Goal: Task Accomplishment & Management: Manage account settings

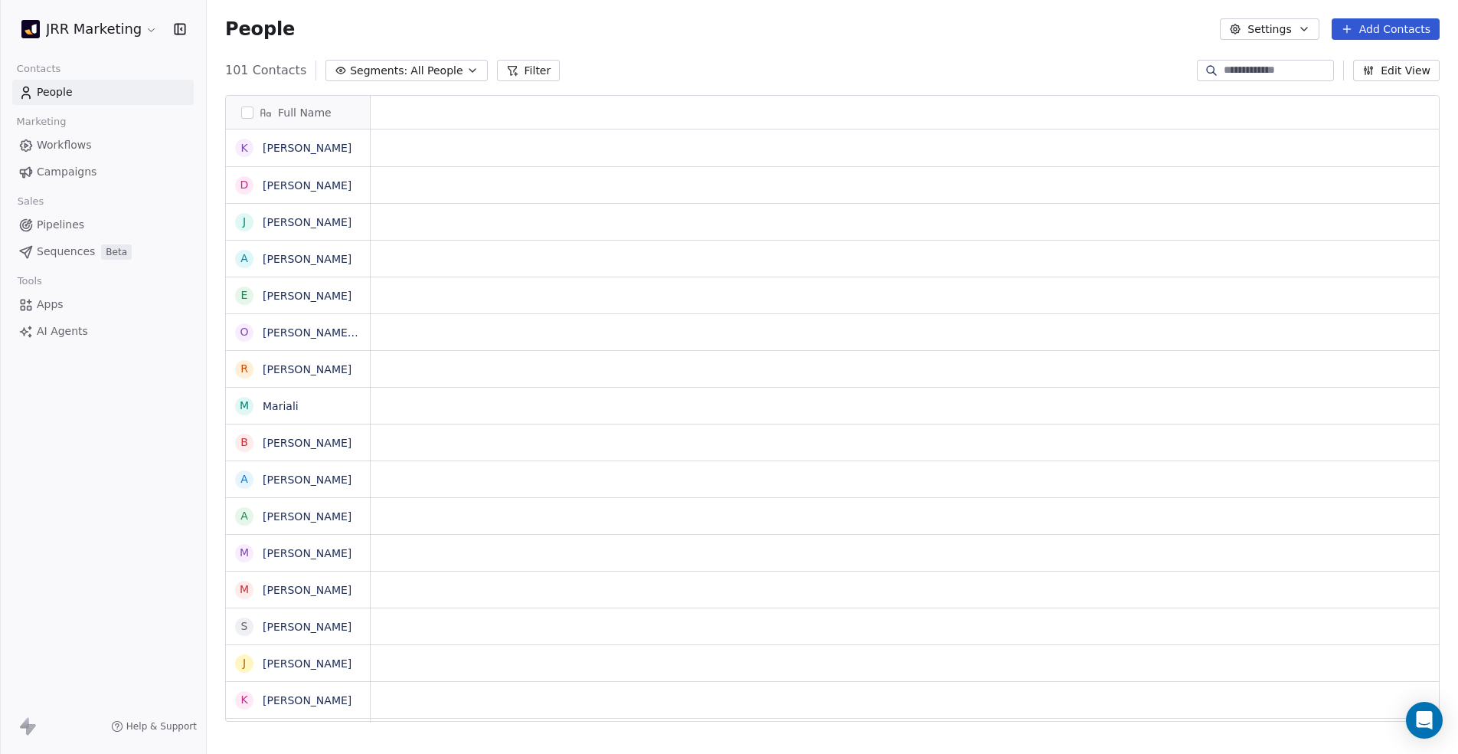
scroll to position [12, 12]
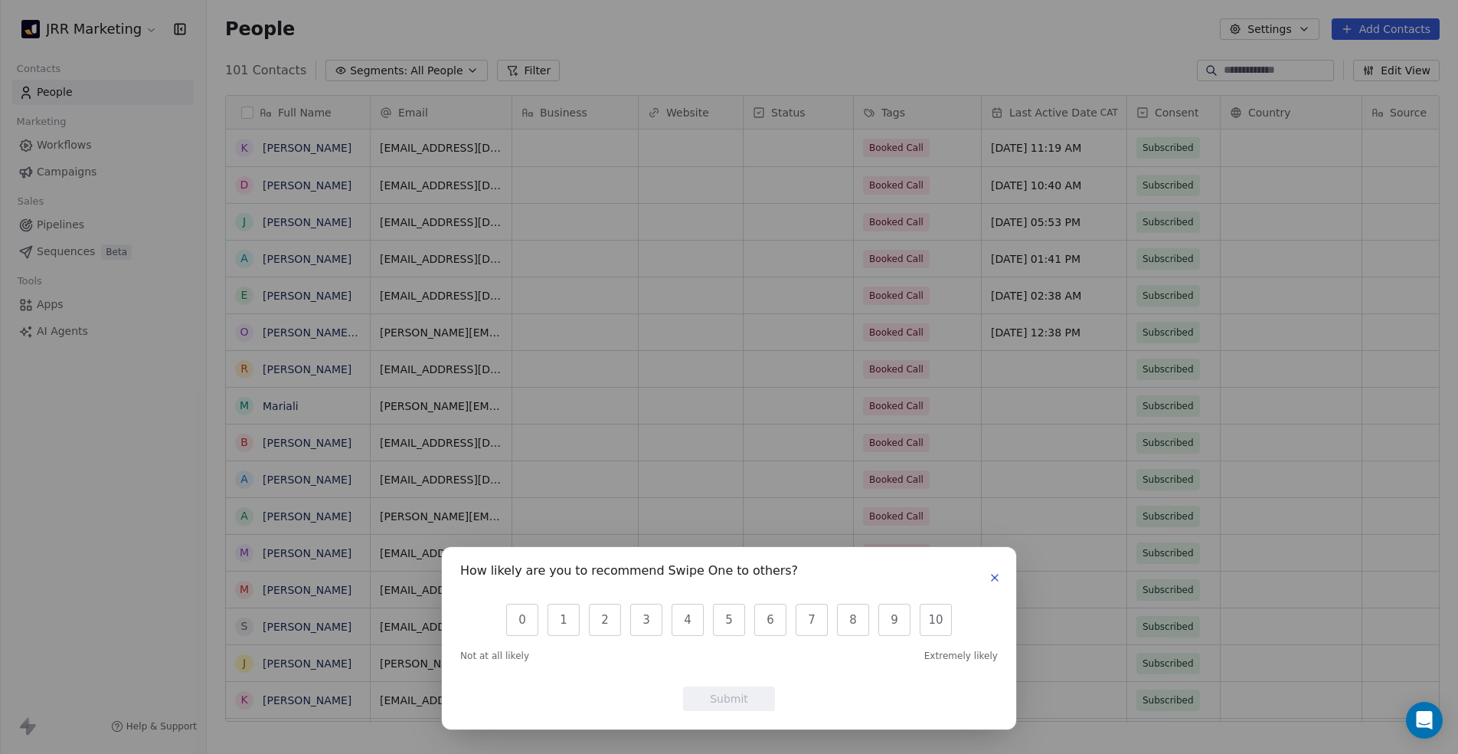
click at [992, 579] on icon "button" at bounding box center [995, 577] width 12 height 12
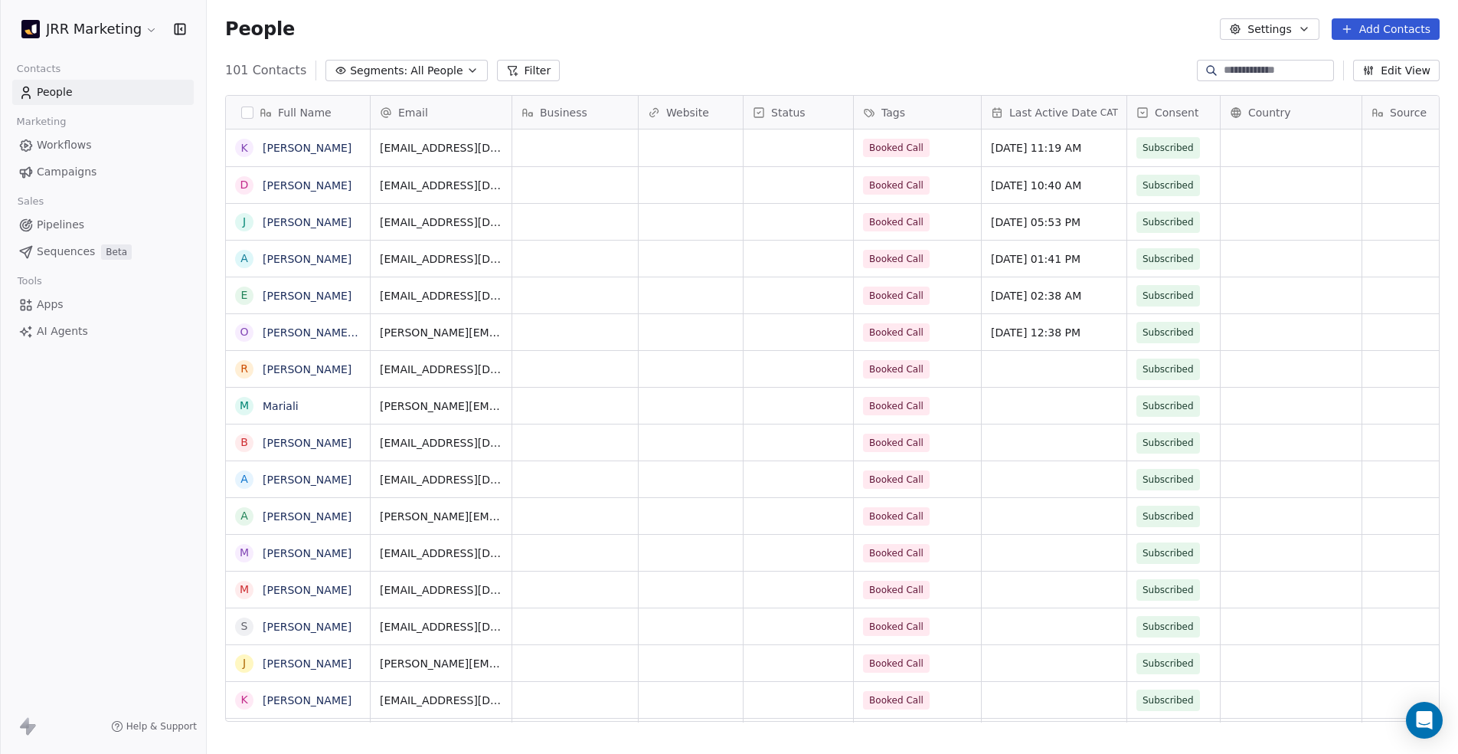
click at [91, 260] on link "Sequences Beta" at bounding box center [102, 251] width 181 height 25
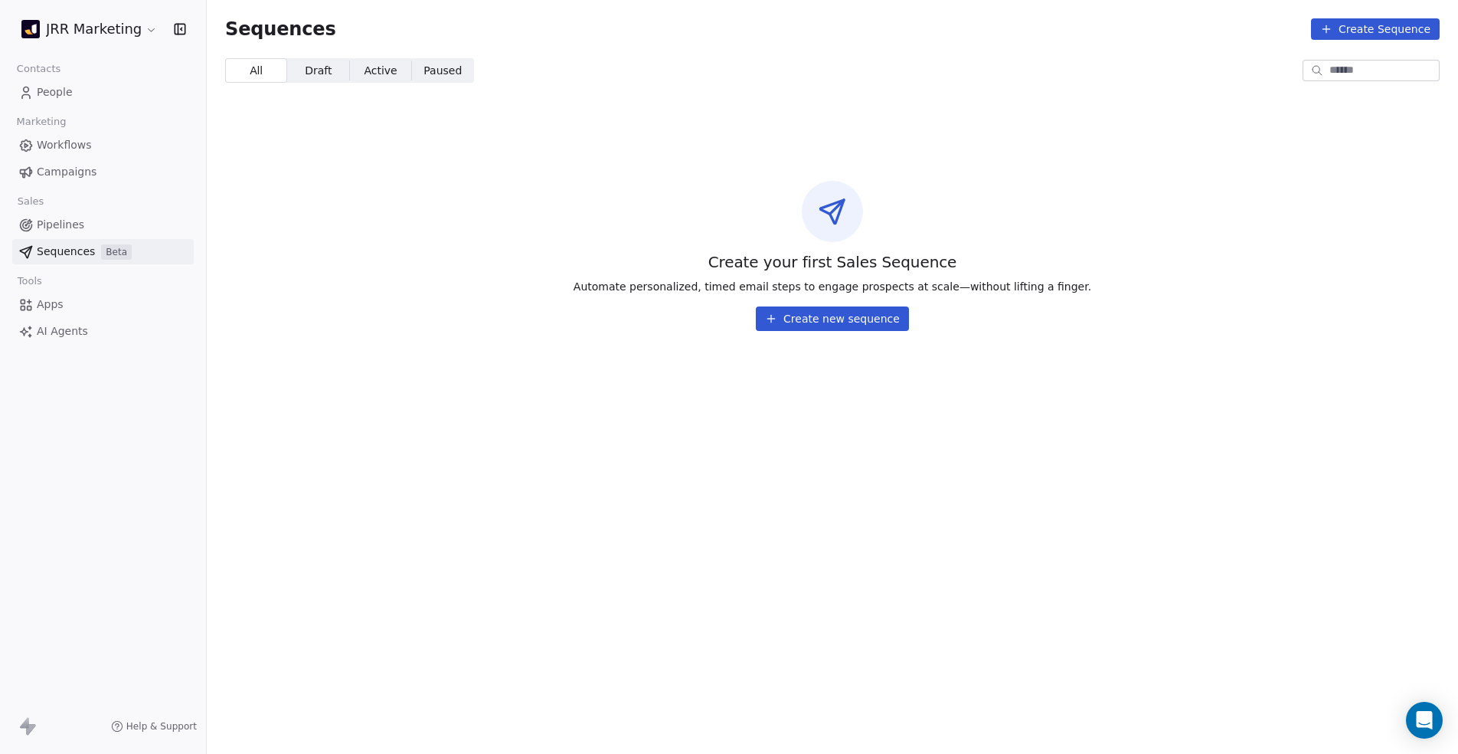
click at [708, 286] on span "Automate personalized, timed email steps to engage prospects at scale—without l…" at bounding box center [833, 286] width 518 height 15
click at [703, 323] on div "Create your first Sales Sequence Automate personalized, timed email steps to en…" at bounding box center [832, 256] width 1251 height 248
click at [110, 221] on link "Pipelines" at bounding box center [102, 224] width 181 height 25
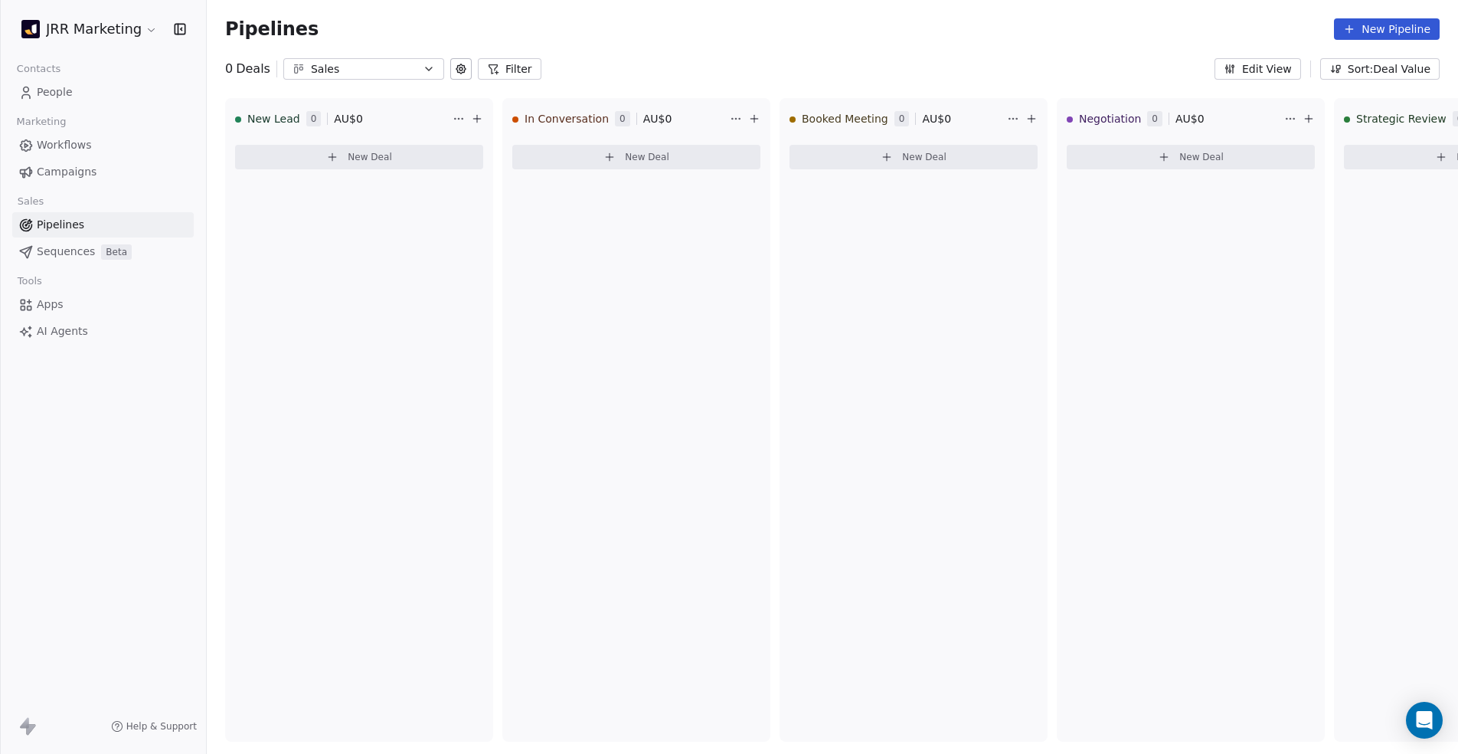
click at [76, 149] on span "Workflows" at bounding box center [64, 145] width 55 height 16
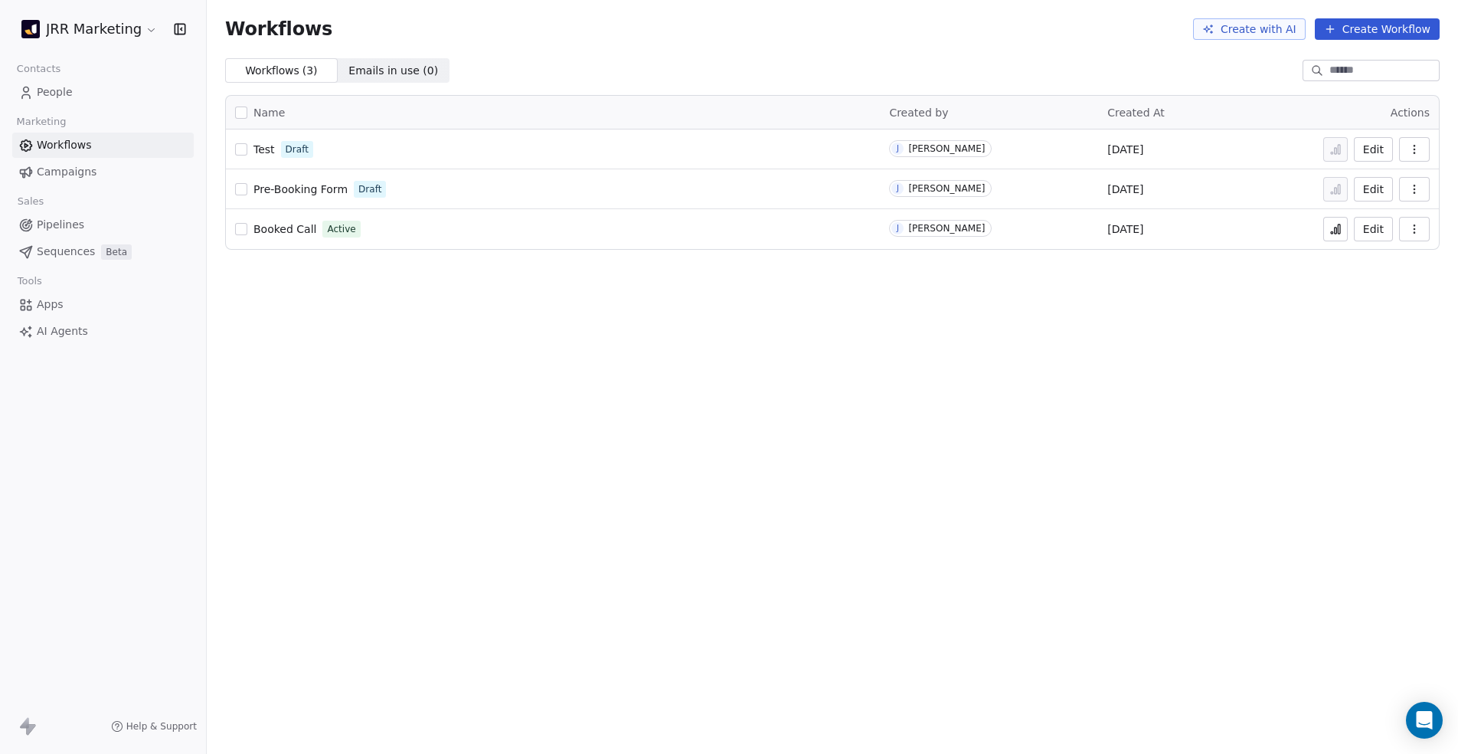
click at [76, 172] on span "Campaigns" at bounding box center [67, 172] width 60 height 16
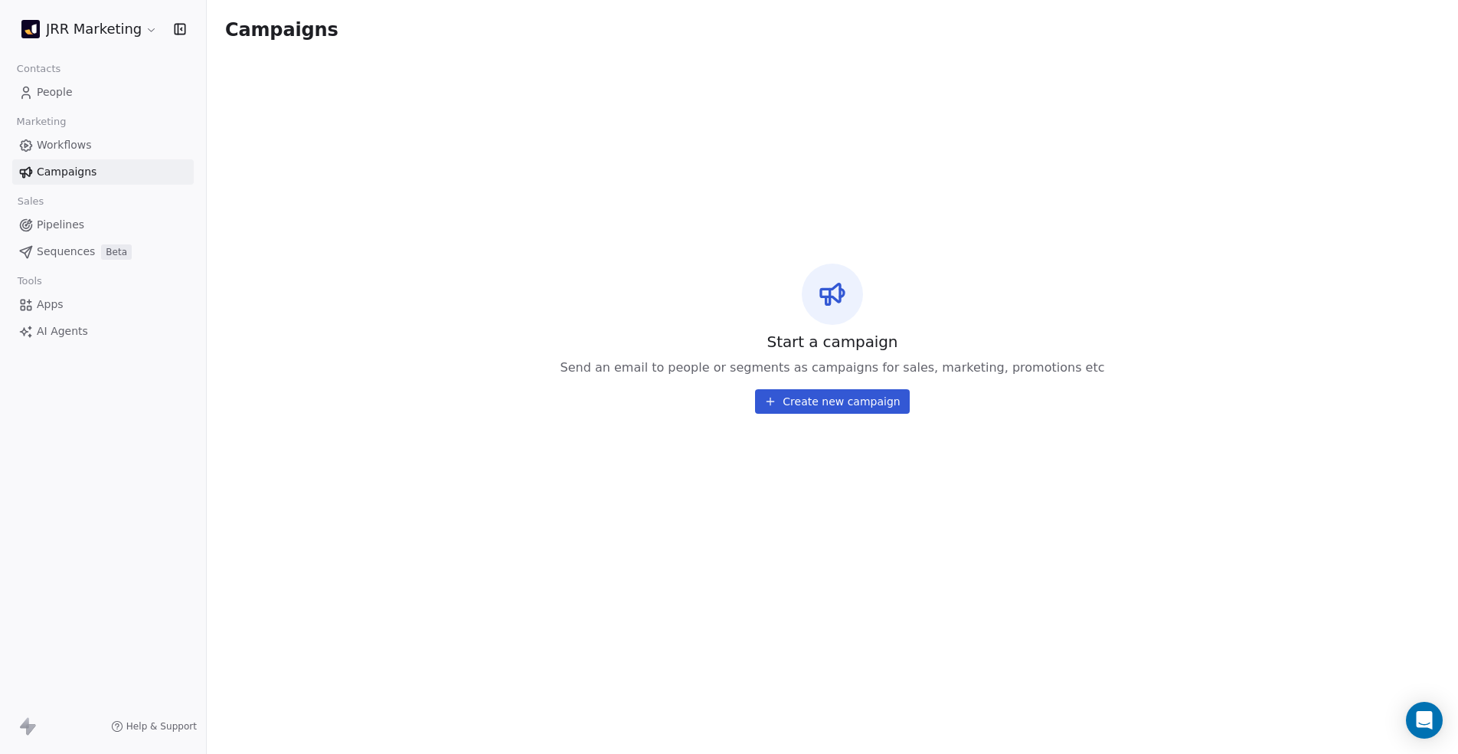
click at [23, 728] on icon at bounding box center [27, 726] width 18 height 18
click at [92, 301] on link "Apps" at bounding box center [102, 304] width 181 height 25
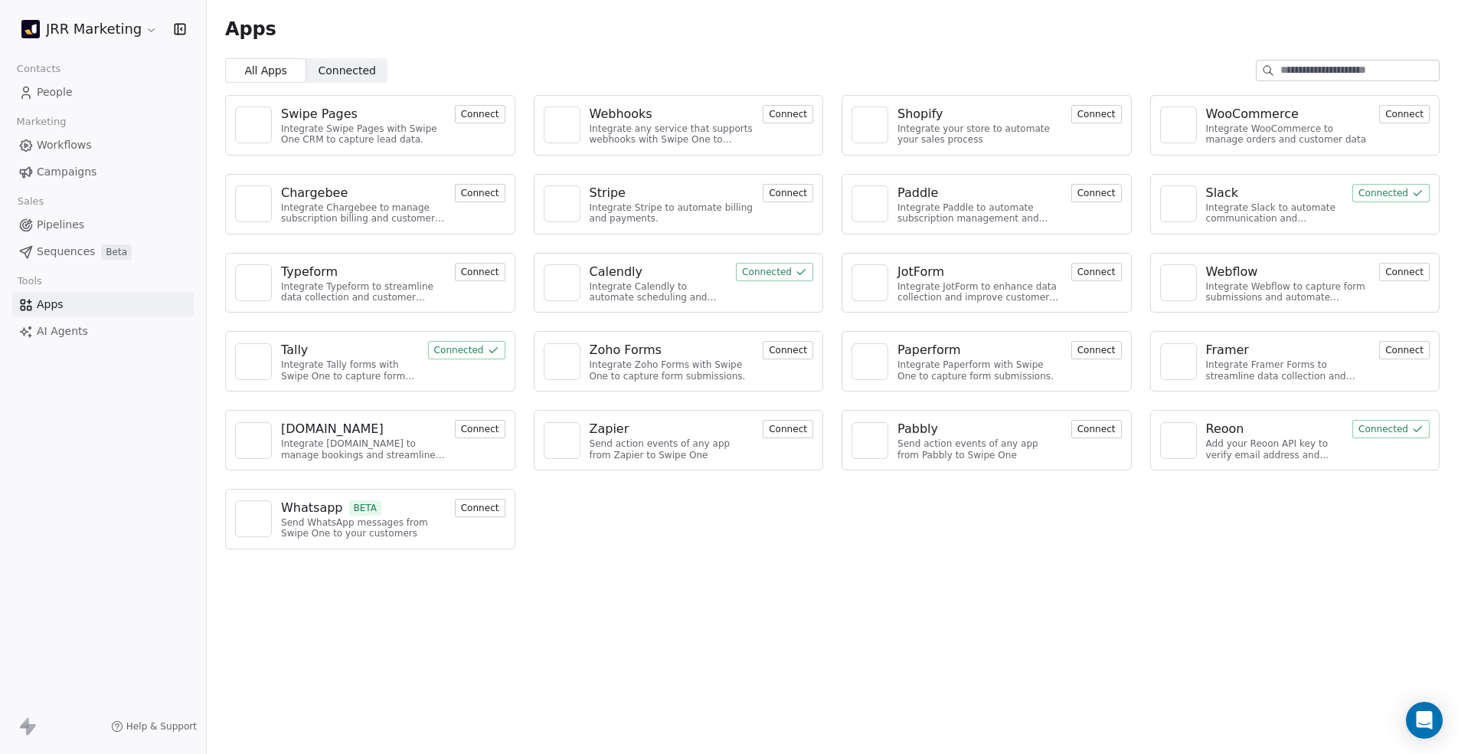
click at [330, 73] on span "Connected" at bounding box center [347, 71] width 57 height 16
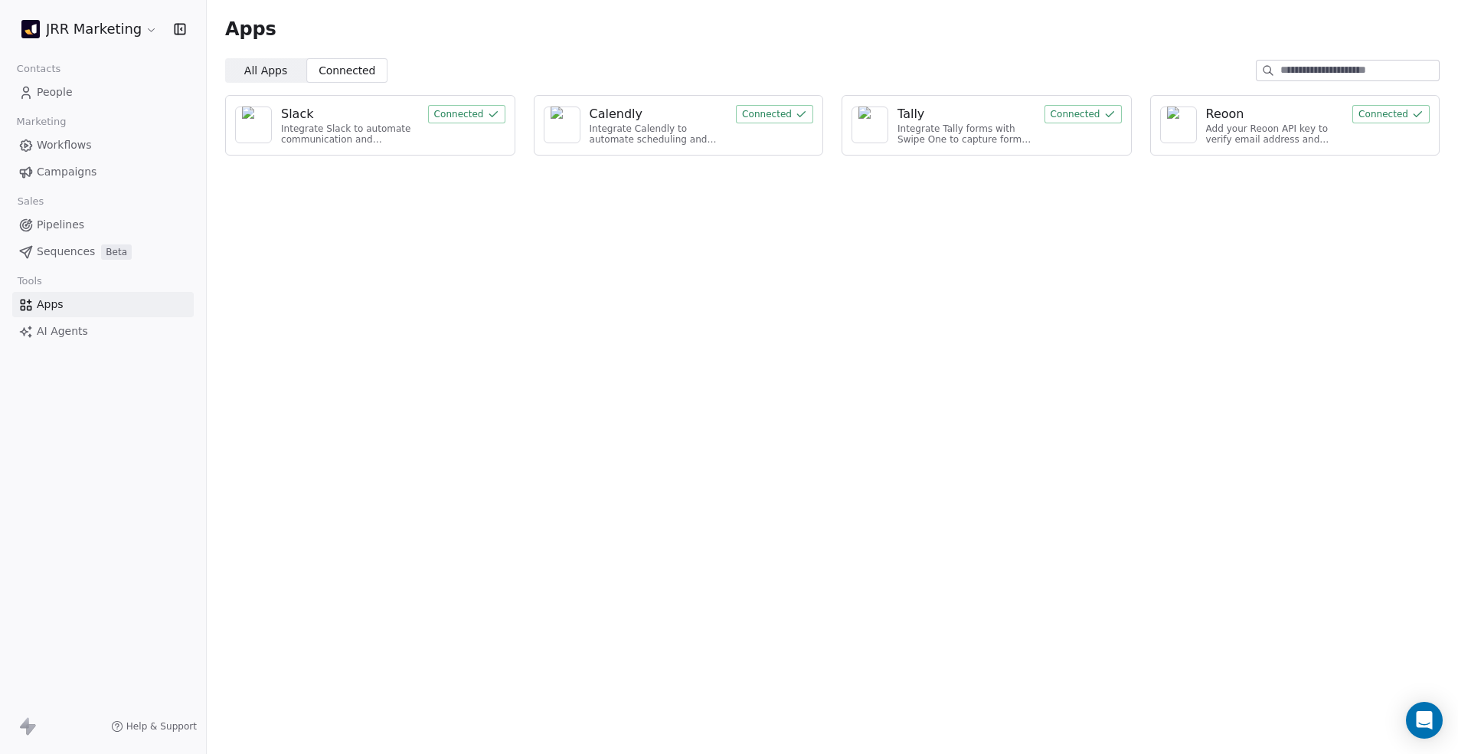
click at [453, 108] on button "Connected" at bounding box center [466, 114] width 77 height 18
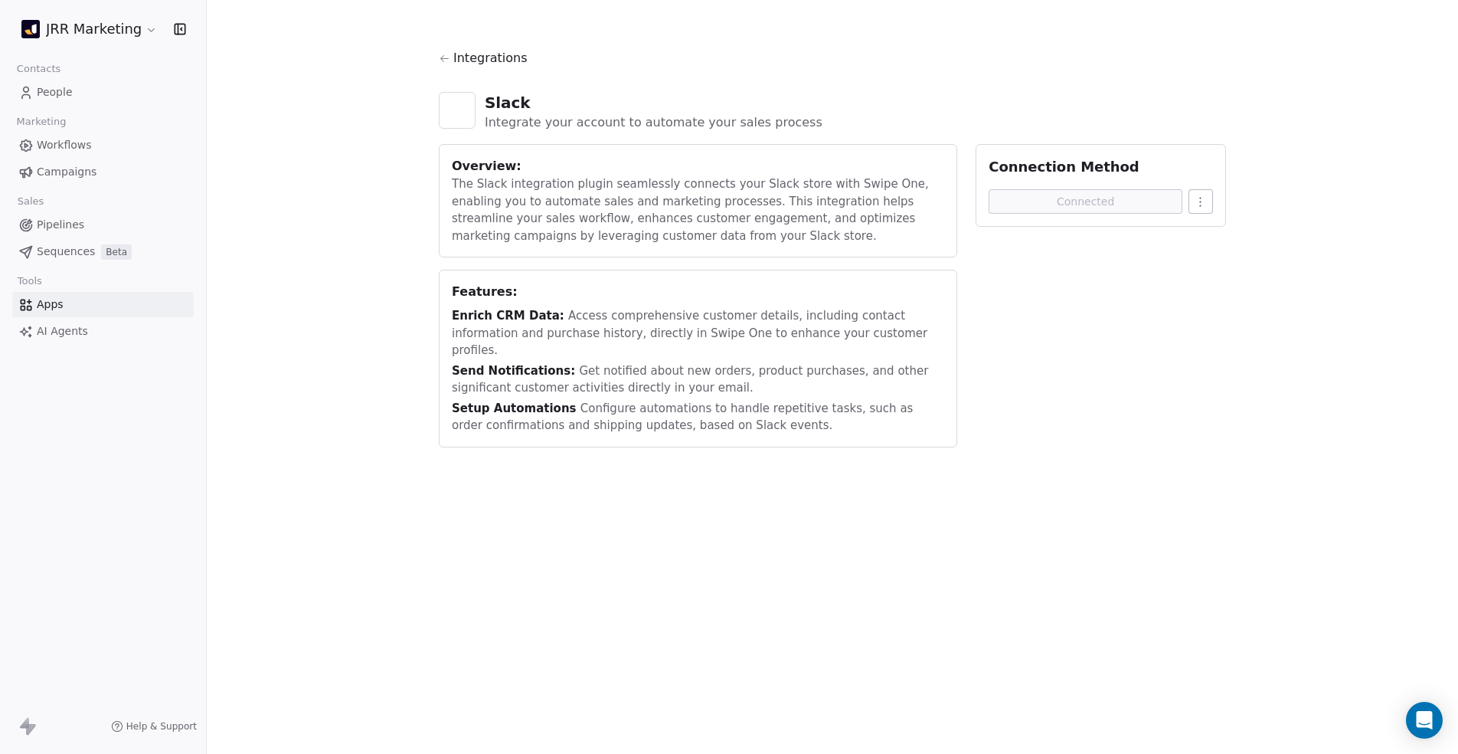
click at [1208, 202] on html "JRR Marketing Contacts People Marketing Workflows Campaigns Sales Pipelines Seq…" at bounding box center [729, 377] width 1458 height 754
click at [1216, 238] on div "Disconnect" at bounding box center [1243, 235] width 96 height 25
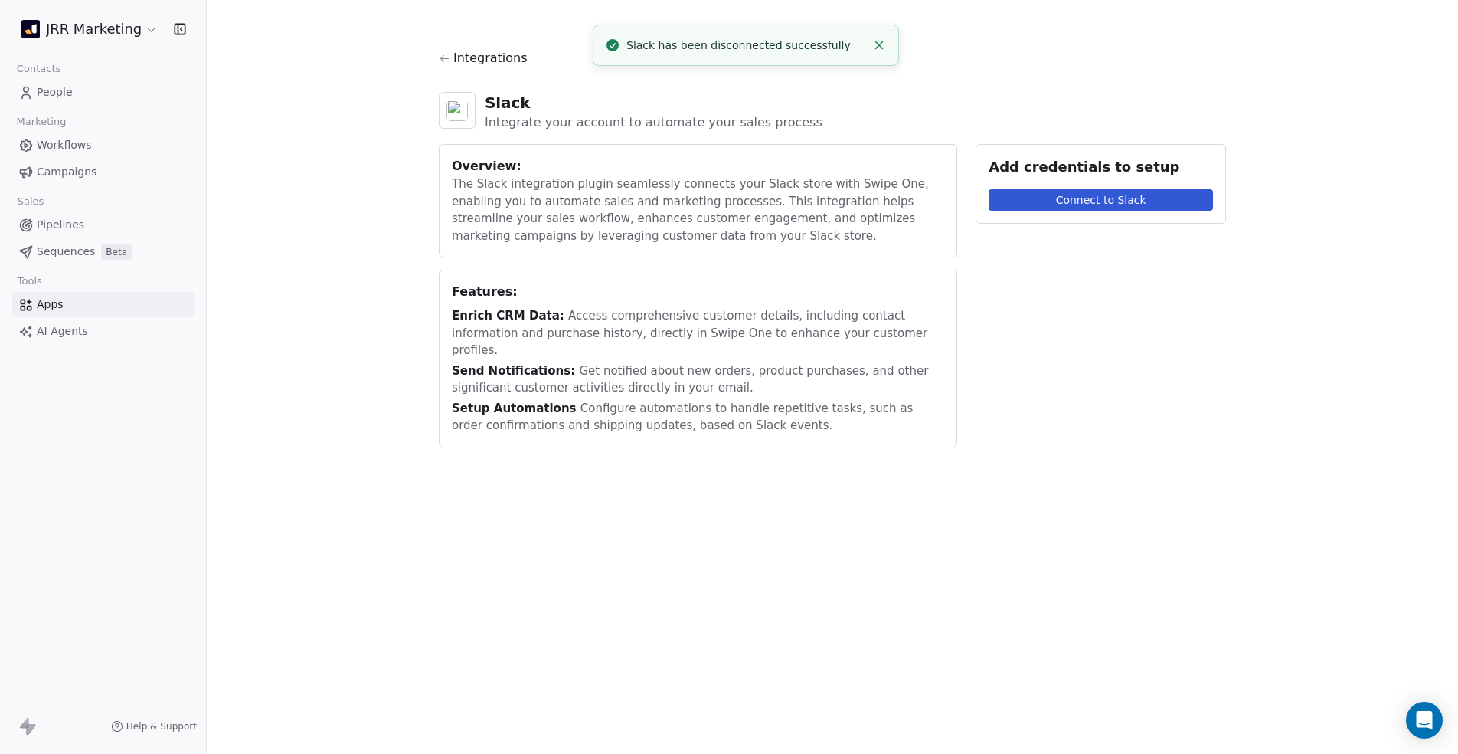
click at [253, 168] on div "Integrations Slack Integrate your account to automate your sales process Overvi…" at bounding box center [832, 248] width 1251 height 496
click at [458, 65] on span "Integrations" at bounding box center [490, 58] width 74 height 18
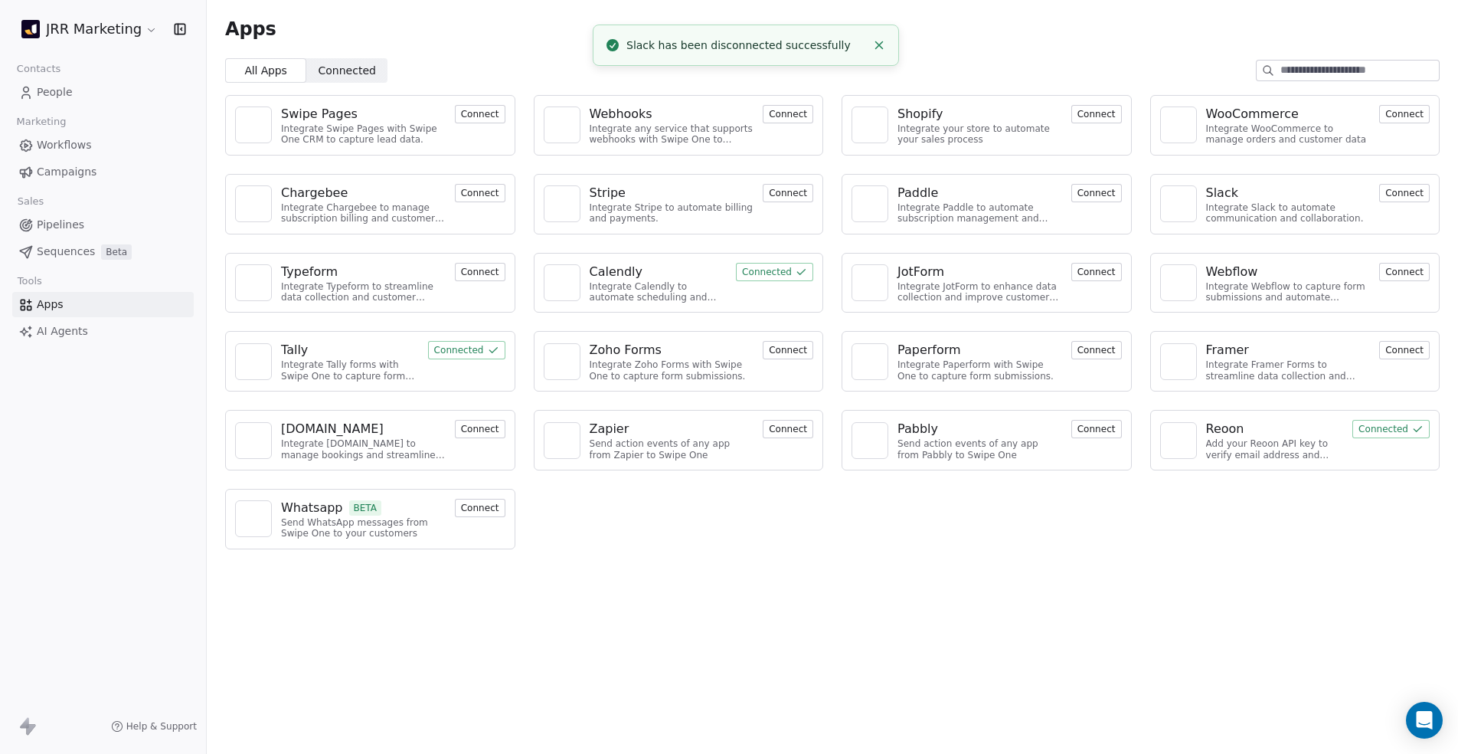
click at [83, 91] on link "People" at bounding box center [102, 92] width 181 height 25
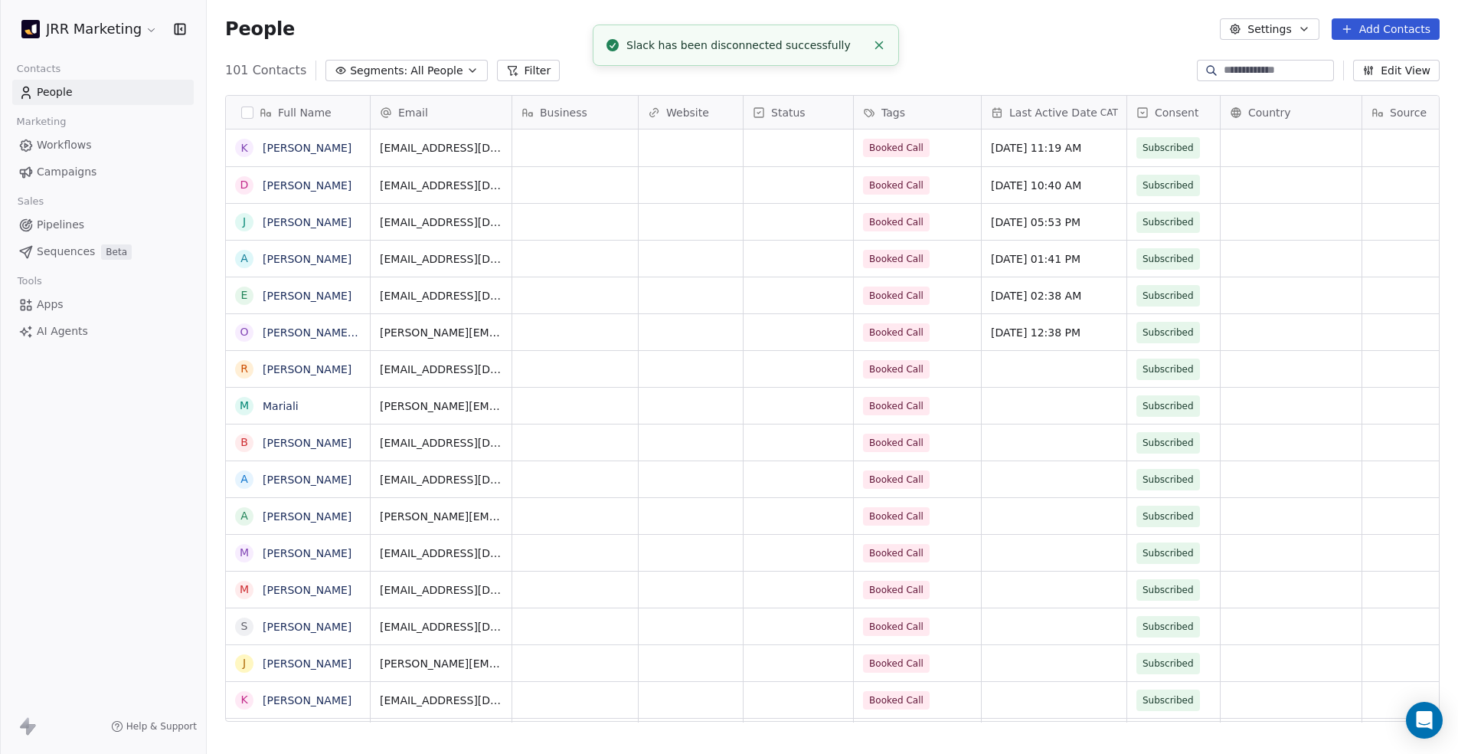
scroll to position [652, 1240]
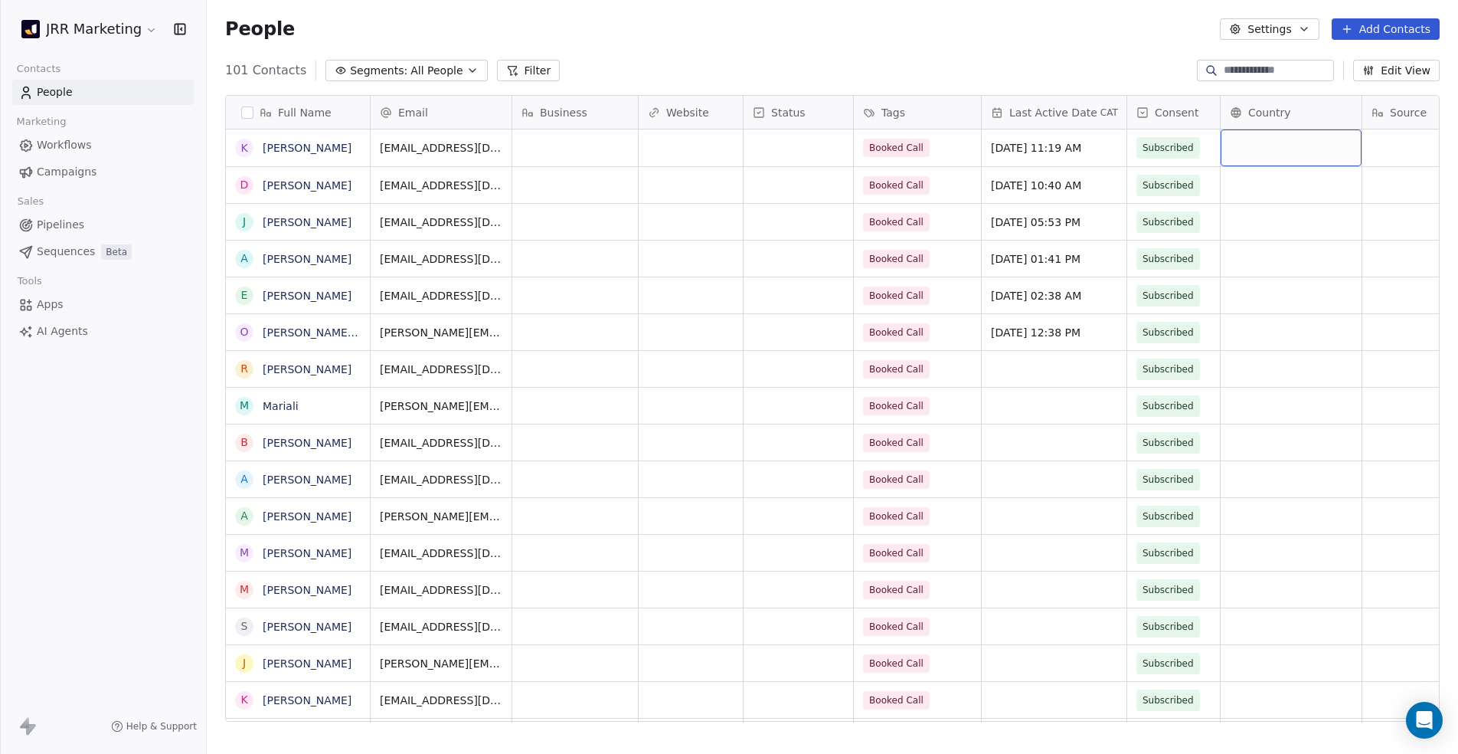
click at [1290, 156] on div "grid" at bounding box center [1291, 147] width 141 height 37
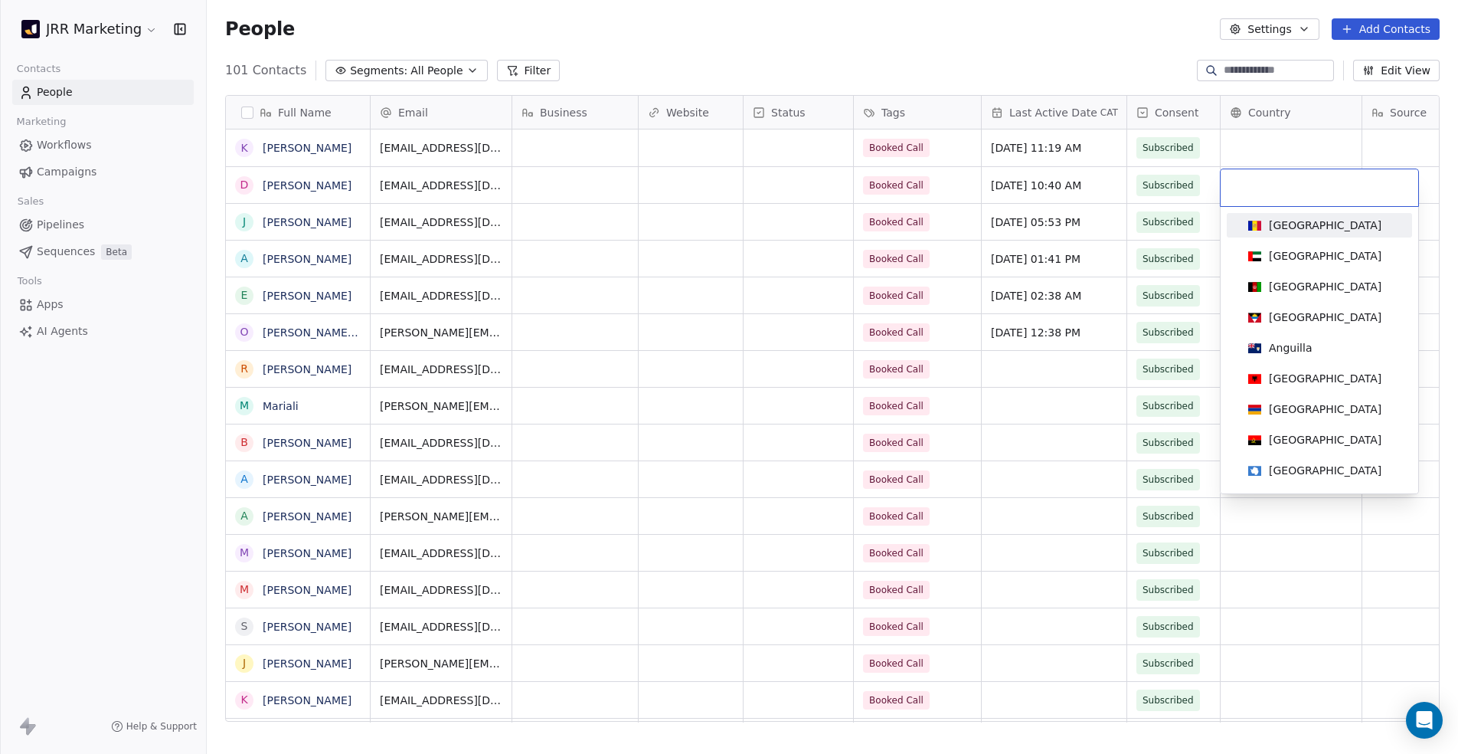
click at [1074, 70] on html "JRR Marketing Contacts People Marketing Workflows Campaigns Sales Pipelines Seq…" at bounding box center [729, 377] width 1458 height 754
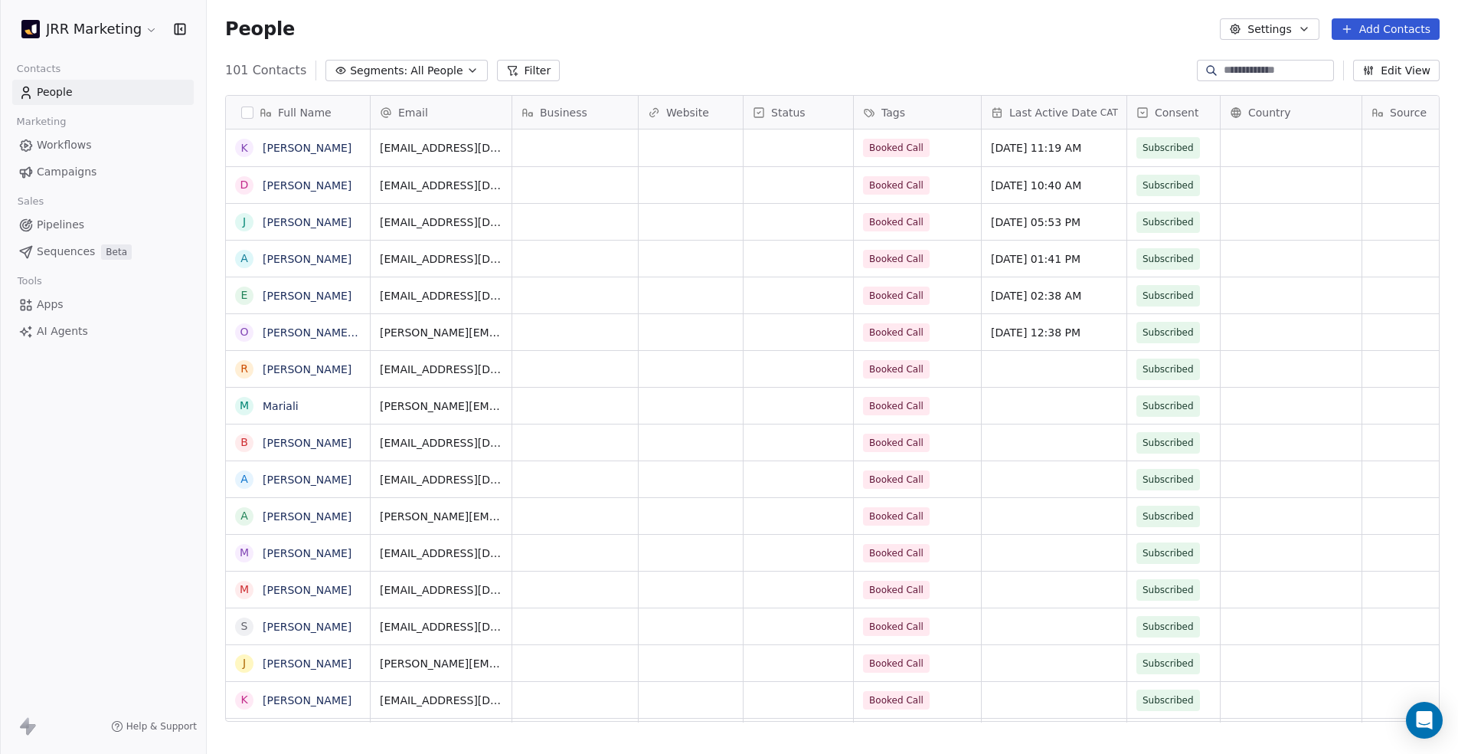
click at [1399, 31] on button "Add Contacts" at bounding box center [1386, 28] width 108 height 21
click at [1179, 48] on html "JRR Marketing Contacts People Marketing Workflows Campaigns Sales Pipelines Seq…" at bounding box center [729, 377] width 1458 height 754
click at [276, 149] on link "[PERSON_NAME]" at bounding box center [307, 148] width 89 height 12
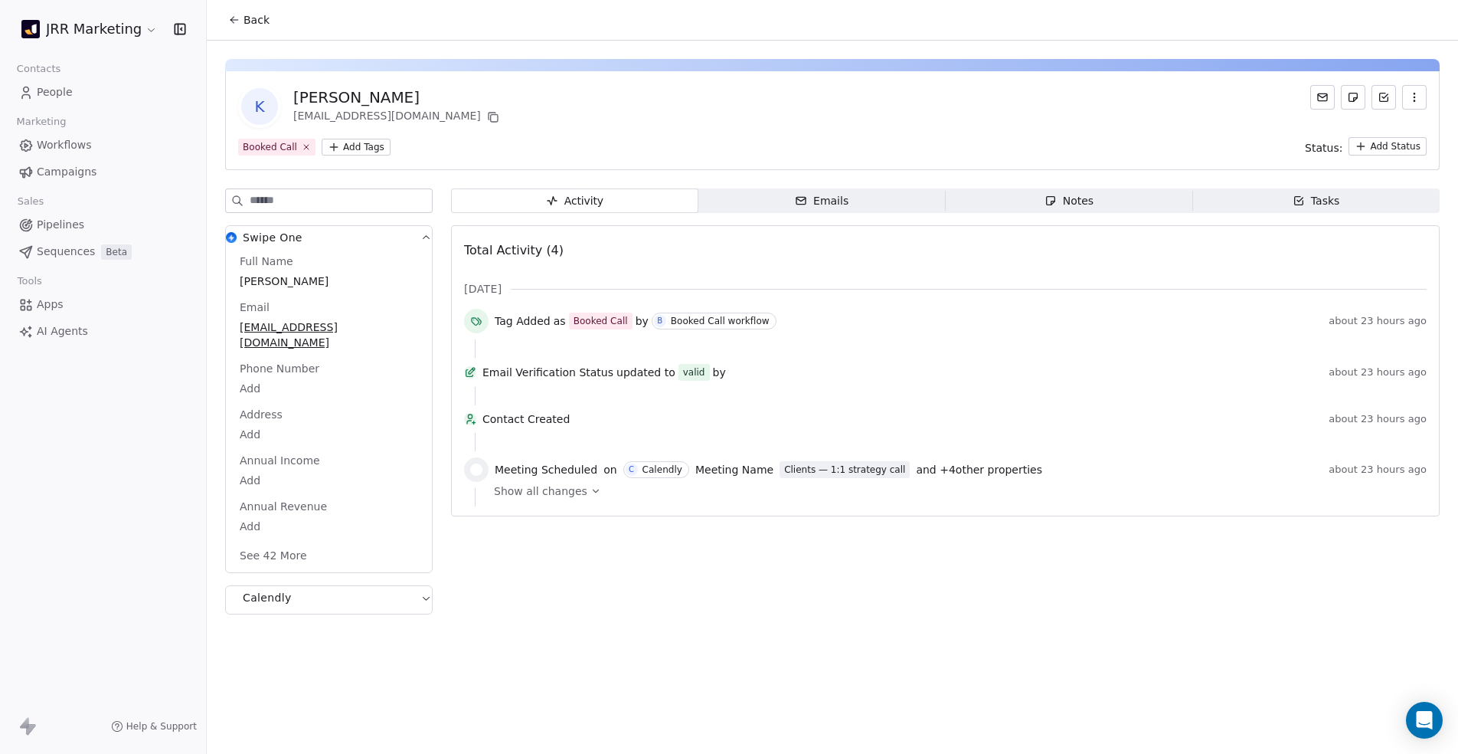
click at [845, 205] on div "Emails" at bounding box center [822, 201] width 54 height 16
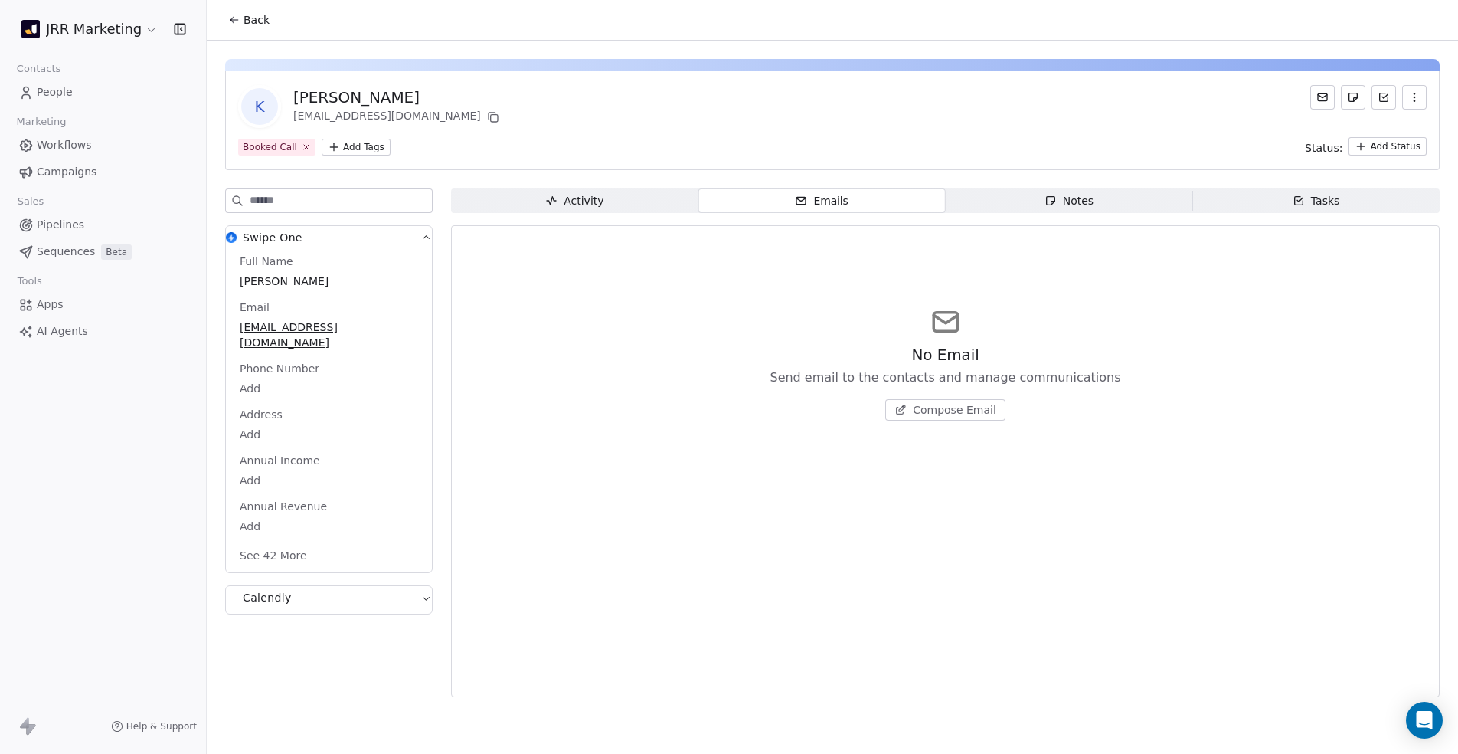
click at [1159, 206] on span "Notes Notes" at bounding box center [1069, 200] width 247 height 25
click at [1276, 198] on span "Tasks Tasks" at bounding box center [1315, 200] width 247 height 25
click at [118, 40] on html "JRR Marketing Contacts People Marketing Workflows Campaigns Sales Pipelines Seq…" at bounding box center [729, 377] width 1458 height 754
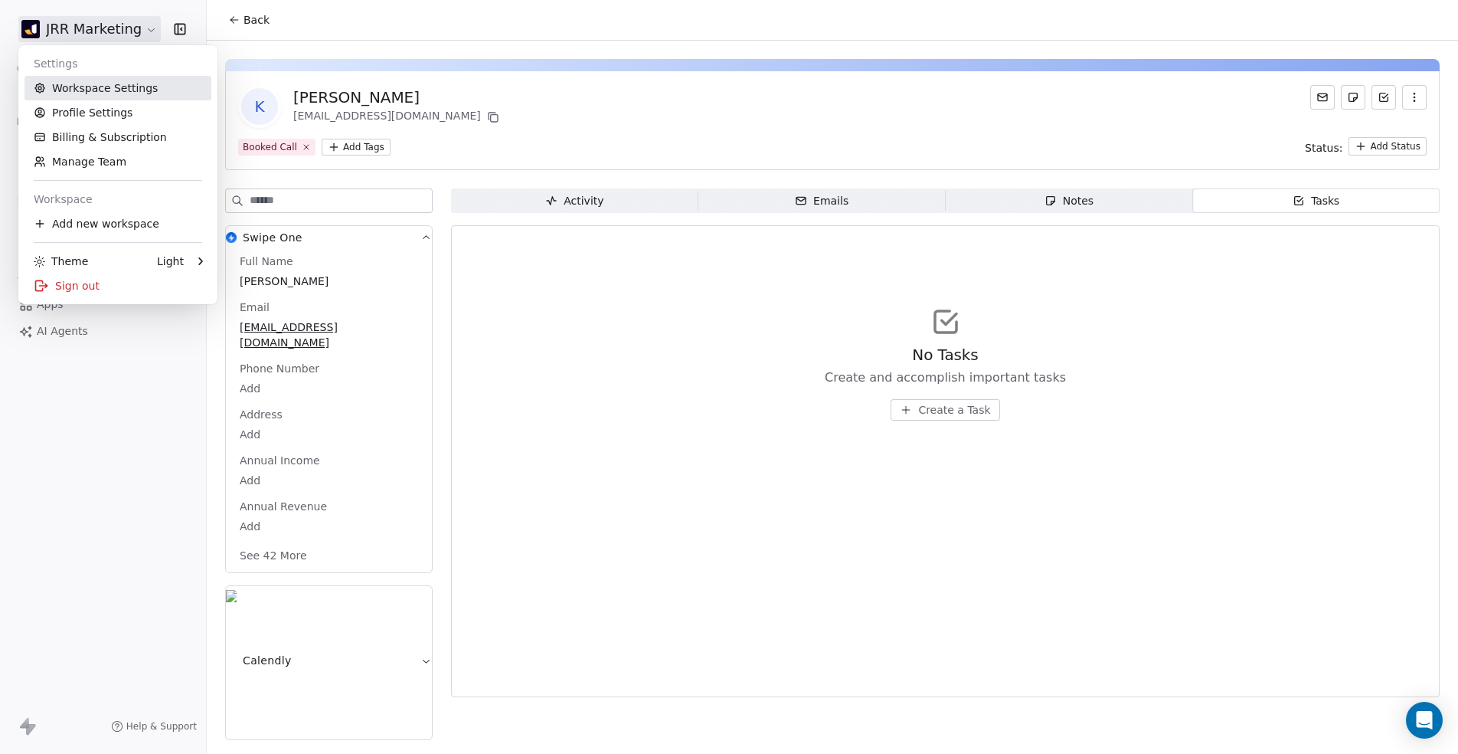
click at [109, 80] on link "Workspace Settings" at bounding box center [118, 88] width 187 height 25
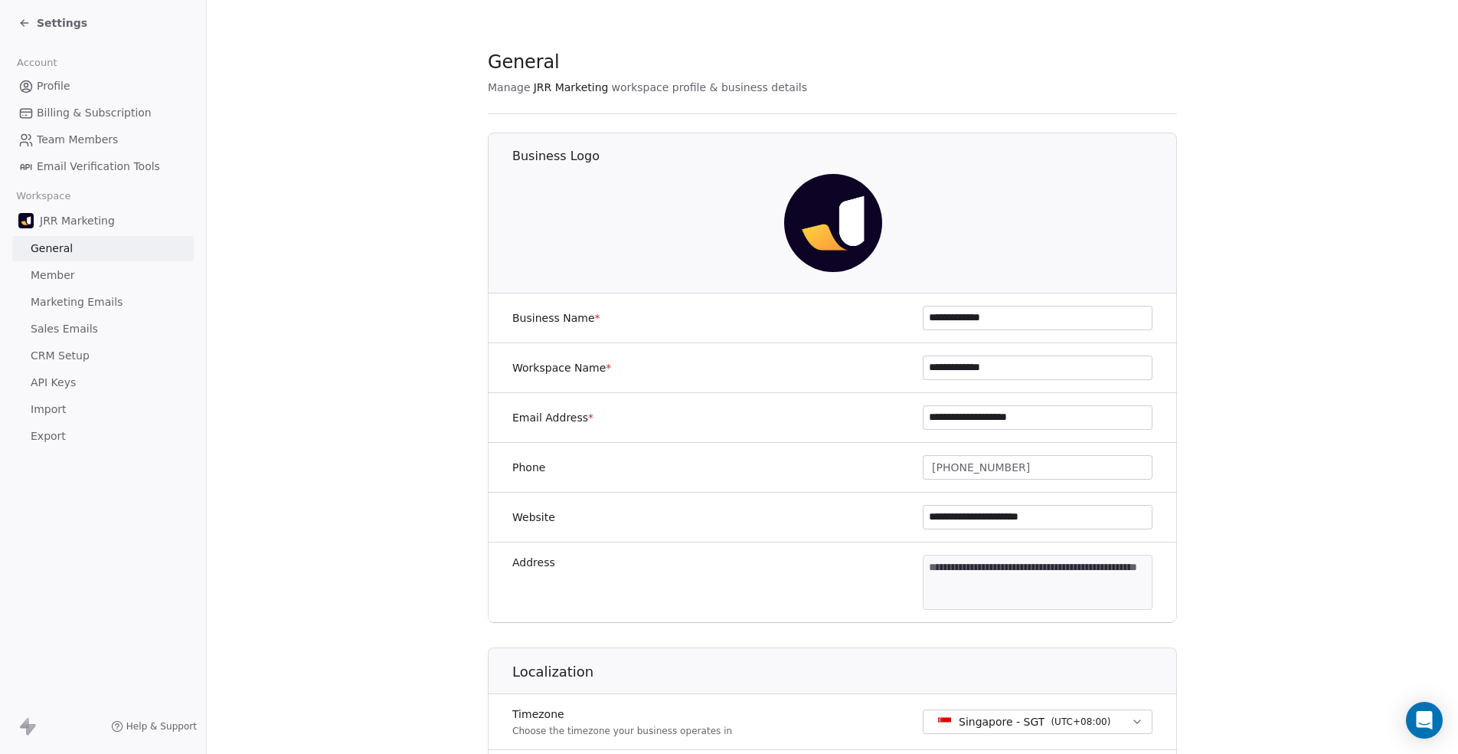
click at [106, 342] on div "JRR Marketing General Member Marketing Emails Sales Emails CRM Setup API Keys I…" at bounding box center [102, 328] width 181 height 242
click at [103, 330] on link "Sales Emails" at bounding box center [102, 328] width 181 height 25
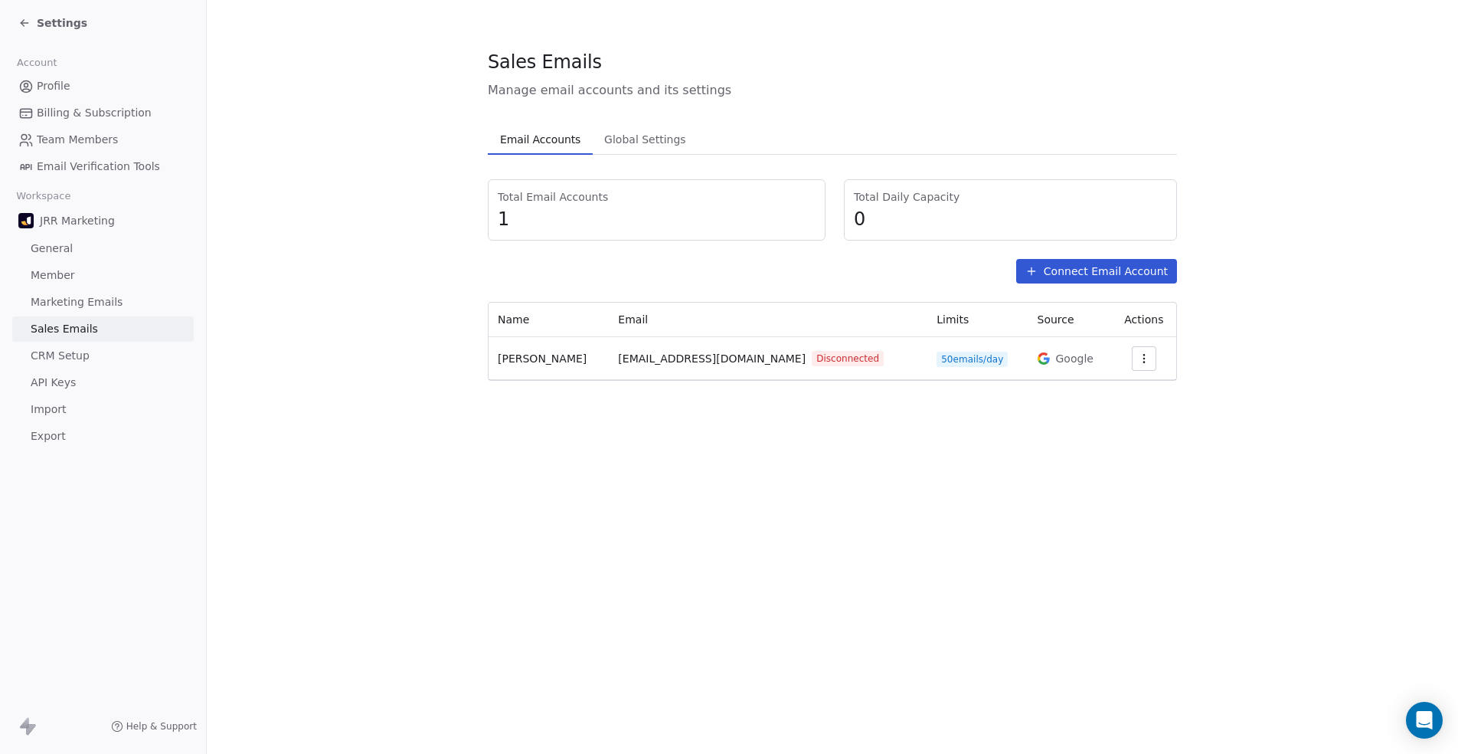
click at [940, 361] on span "50 emails/day" at bounding box center [972, 358] width 71 height 15
click at [1102, 415] on section "Sales Emails Manage email accounts and its settings Email Accounts Email Accoun…" at bounding box center [832, 215] width 1251 height 430
click at [626, 141] on span "Global Settings" at bounding box center [645, 139] width 94 height 21
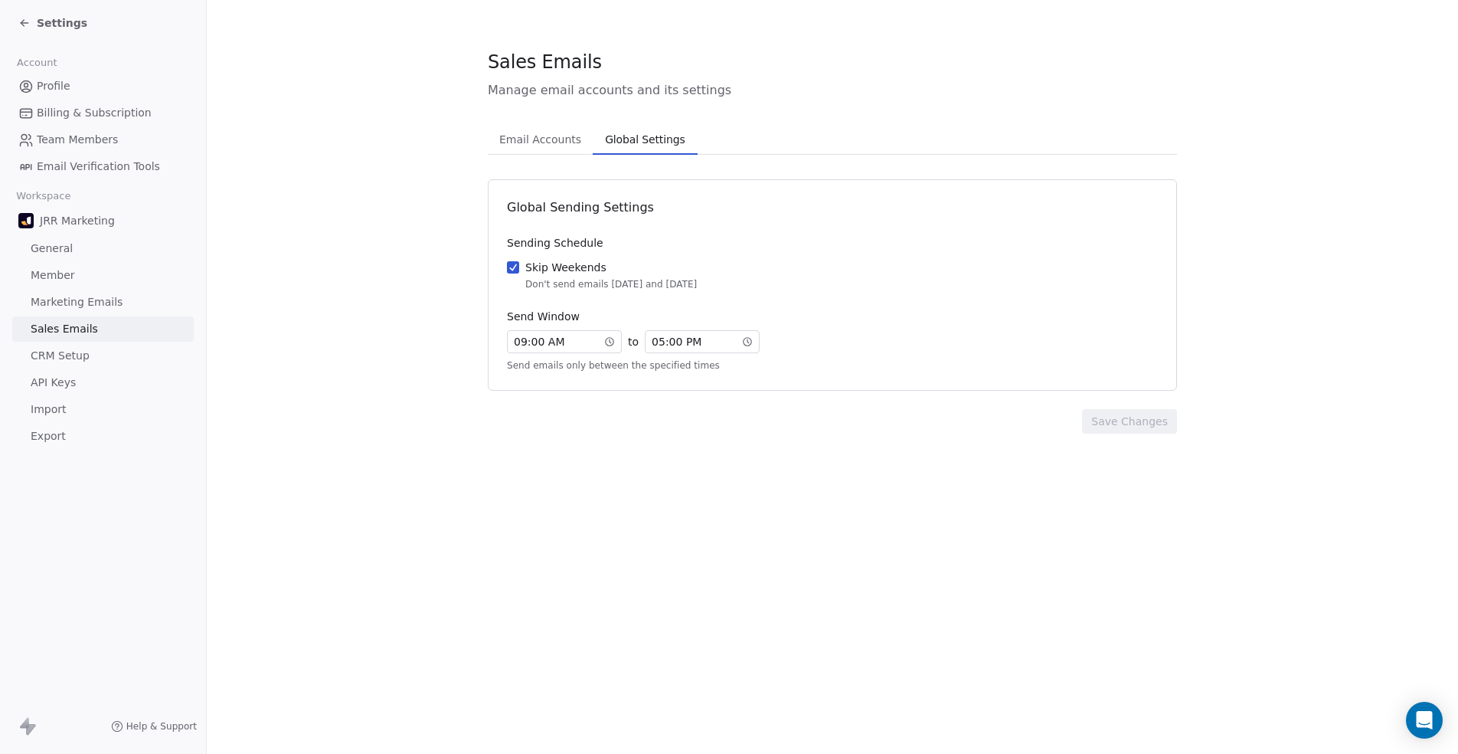
click at [561, 130] on span "Email Accounts" at bounding box center [540, 139] width 94 height 21
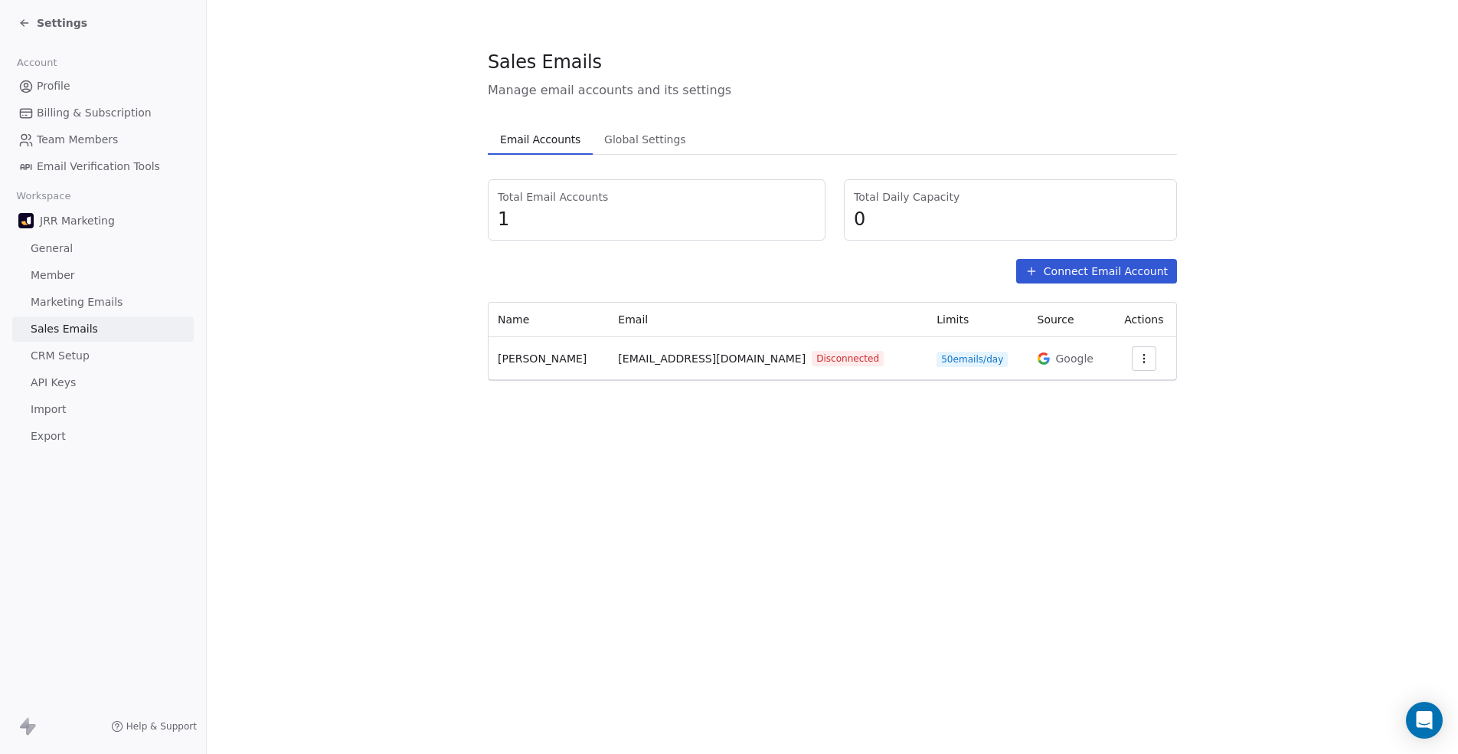
click at [1121, 358] on div at bounding box center [1144, 358] width 46 height 25
click at [1138, 352] on icon "button" at bounding box center [1144, 358] width 12 height 12
drag, startPoint x: 878, startPoint y: 420, endPoint x: 674, endPoint y: 421, distance: 204.5
click at [878, 420] on html "Settings Account Profile Billing & Subscription Team Members Email Verification…" at bounding box center [729, 377] width 1458 height 754
click at [70, 357] on span "CRM Setup" at bounding box center [60, 356] width 59 height 16
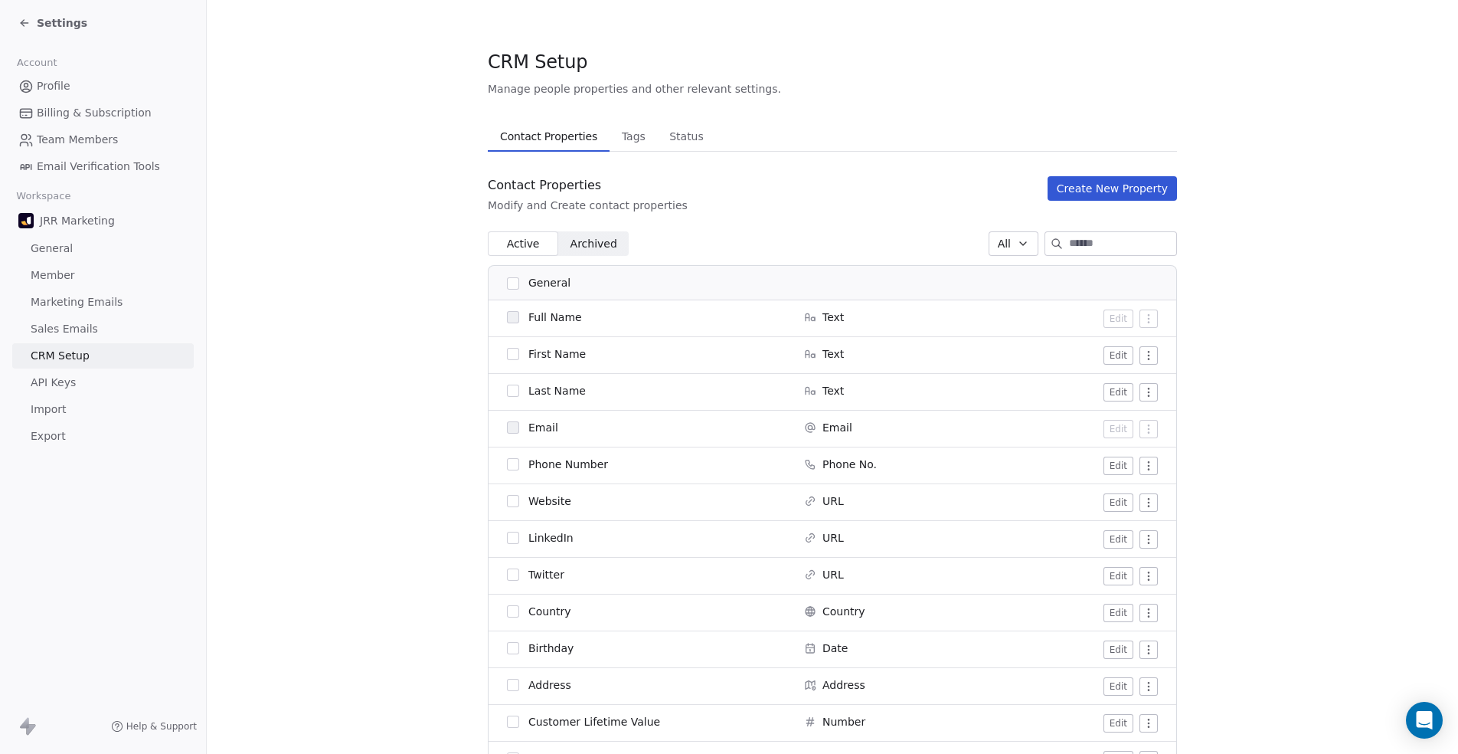
click at [133, 384] on link "API Keys" at bounding box center [102, 382] width 181 height 25
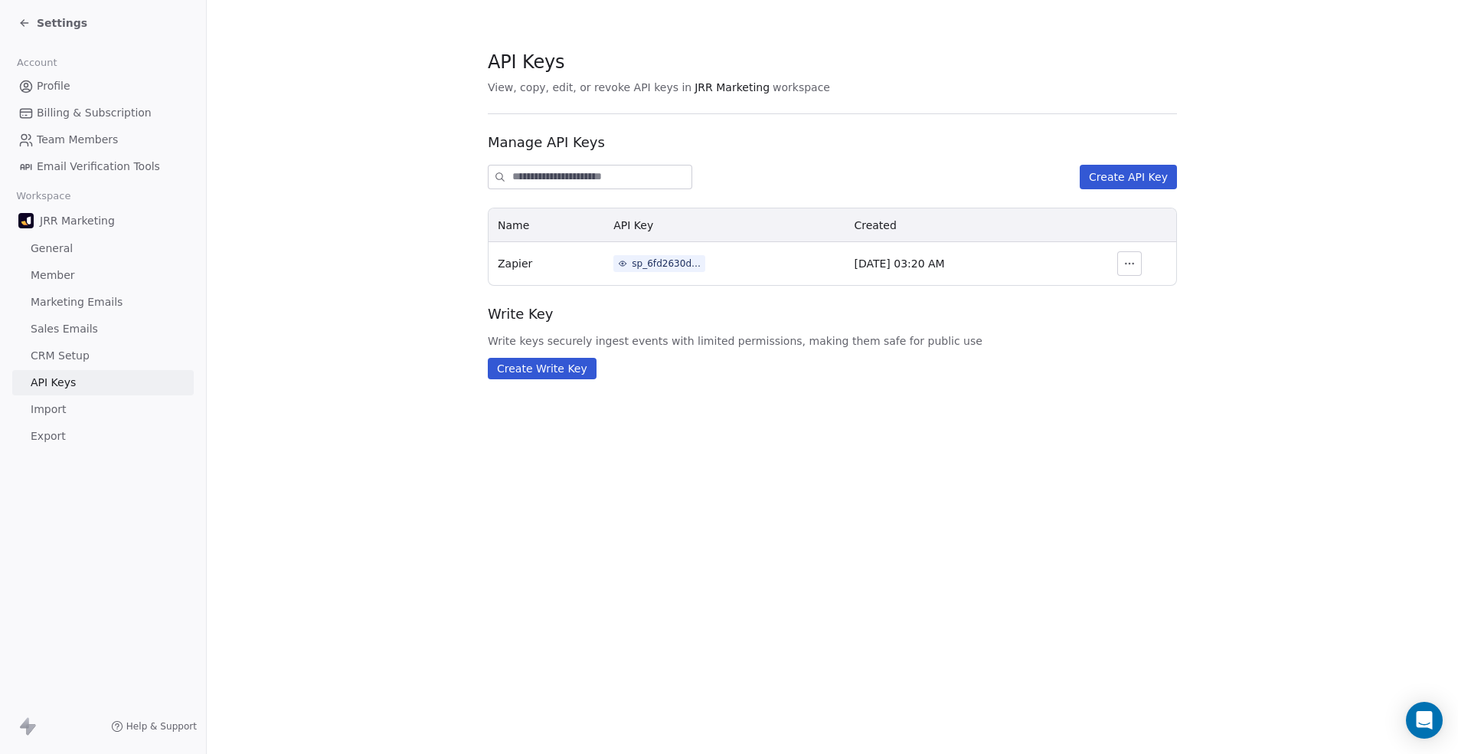
click at [88, 326] on span "Sales Emails" at bounding box center [64, 329] width 67 height 16
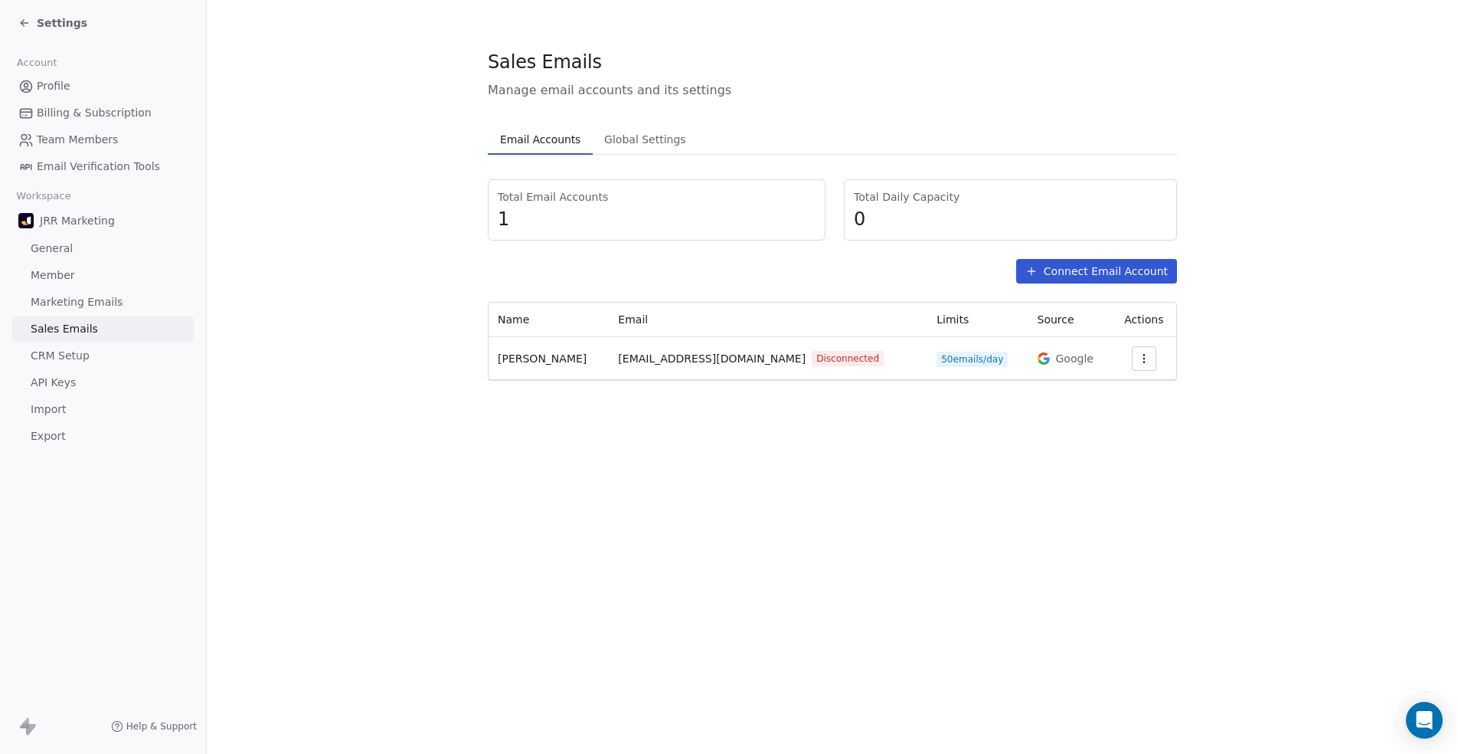
click at [117, 302] on link "Marketing Emails" at bounding box center [102, 301] width 181 height 25
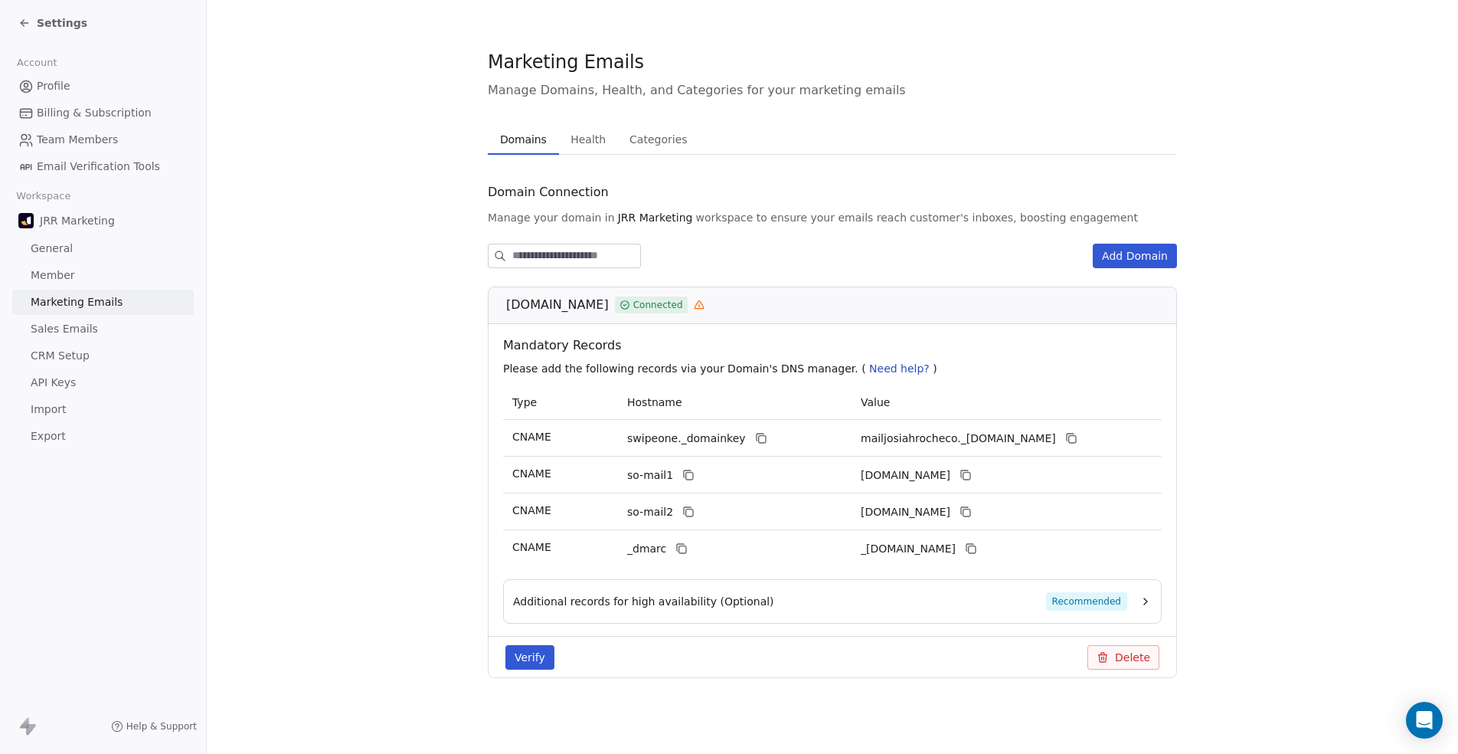
click at [60, 248] on span "General" at bounding box center [52, 248] width 42 height 16
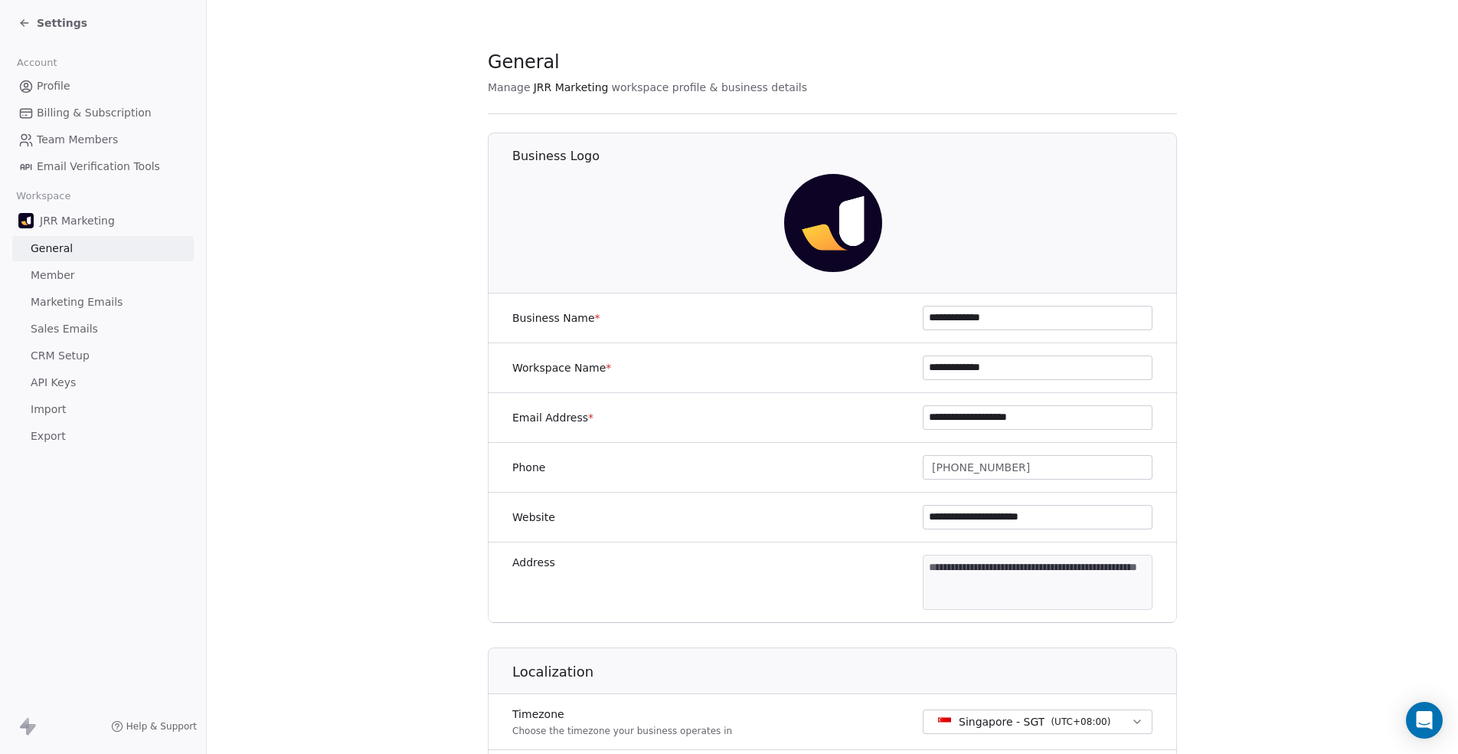
click at [41, 279] on span "Member" at bounding box center [53, 275] width 44 height 16
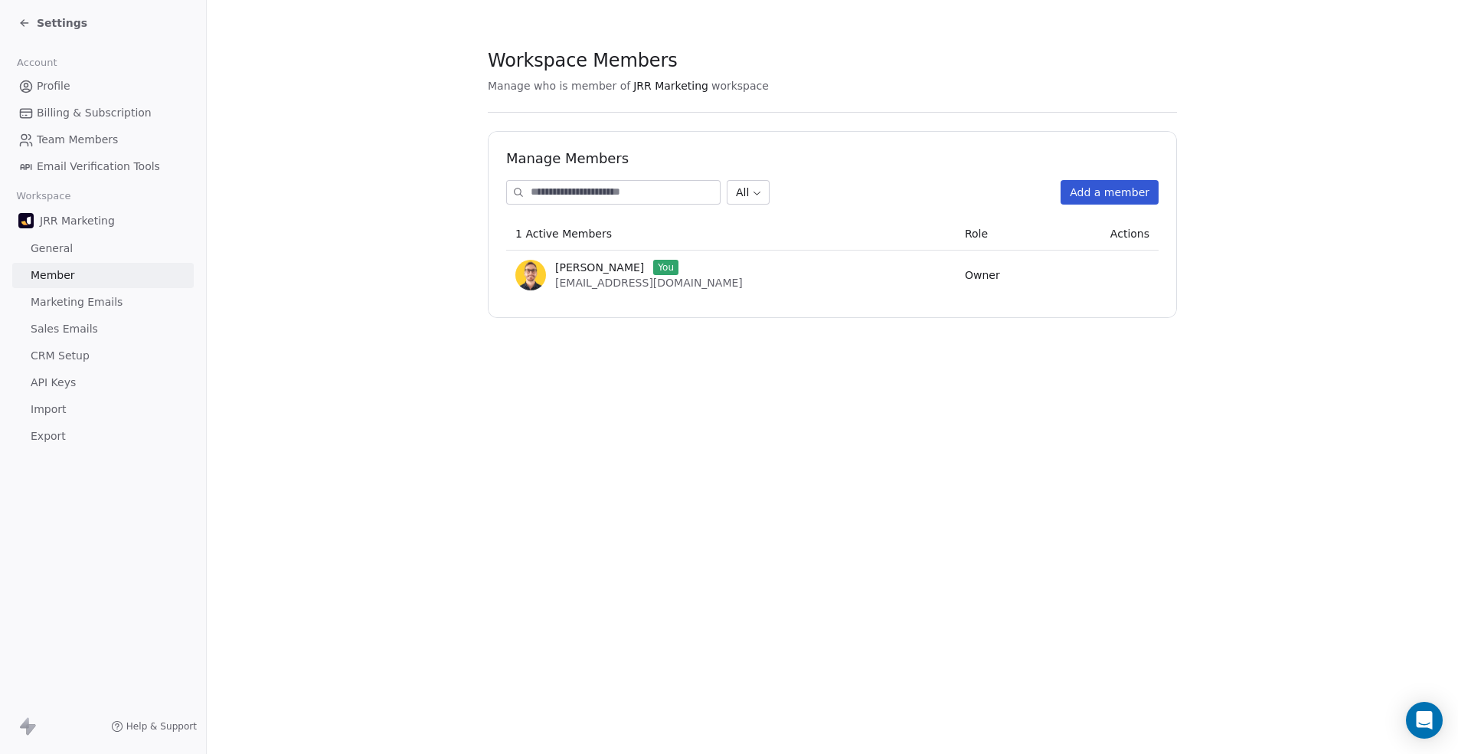
click at [129, 309] on link "Marketing Emails" at bounding box center [102, 301] width 181 height 25
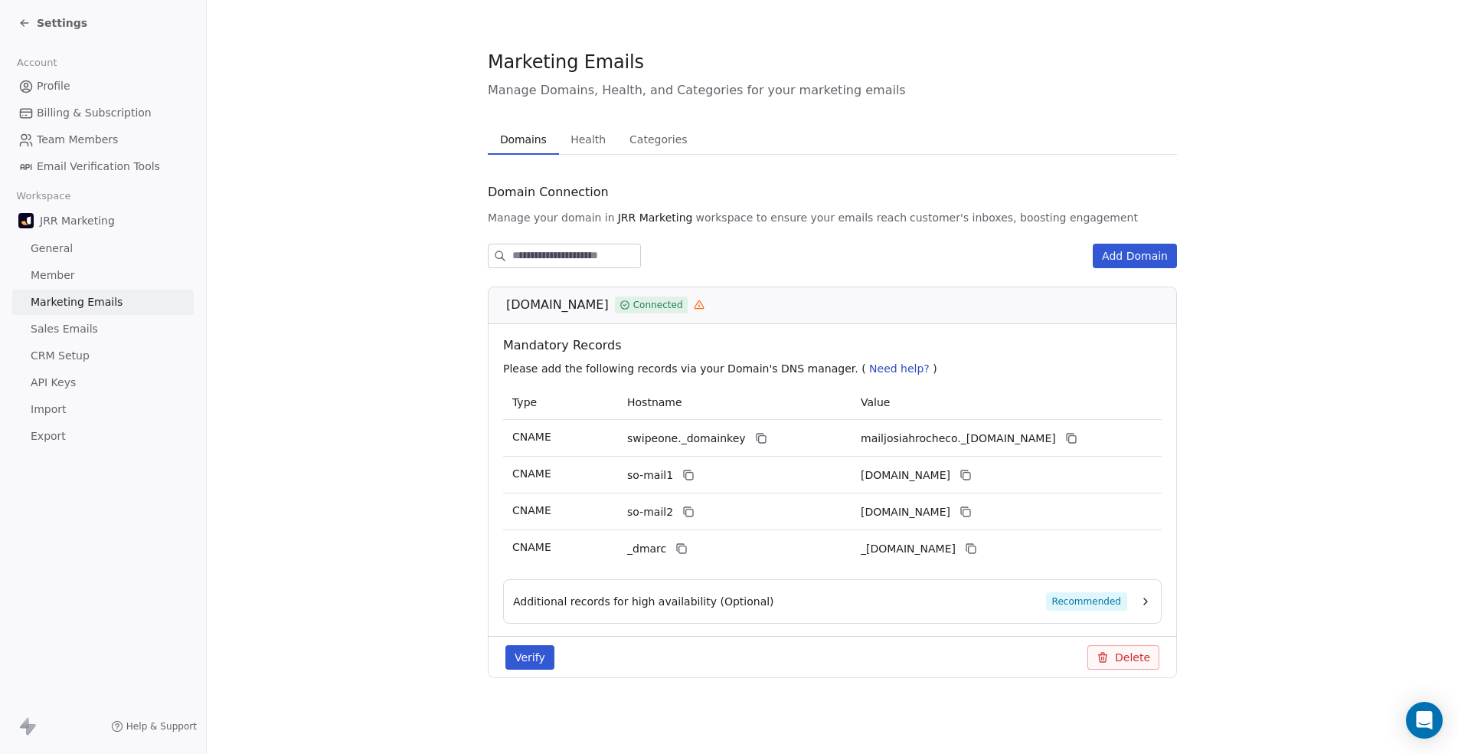
click at [116, 325] on link "Sales Emails" at bounding box center [102, 328] width 181 height 25
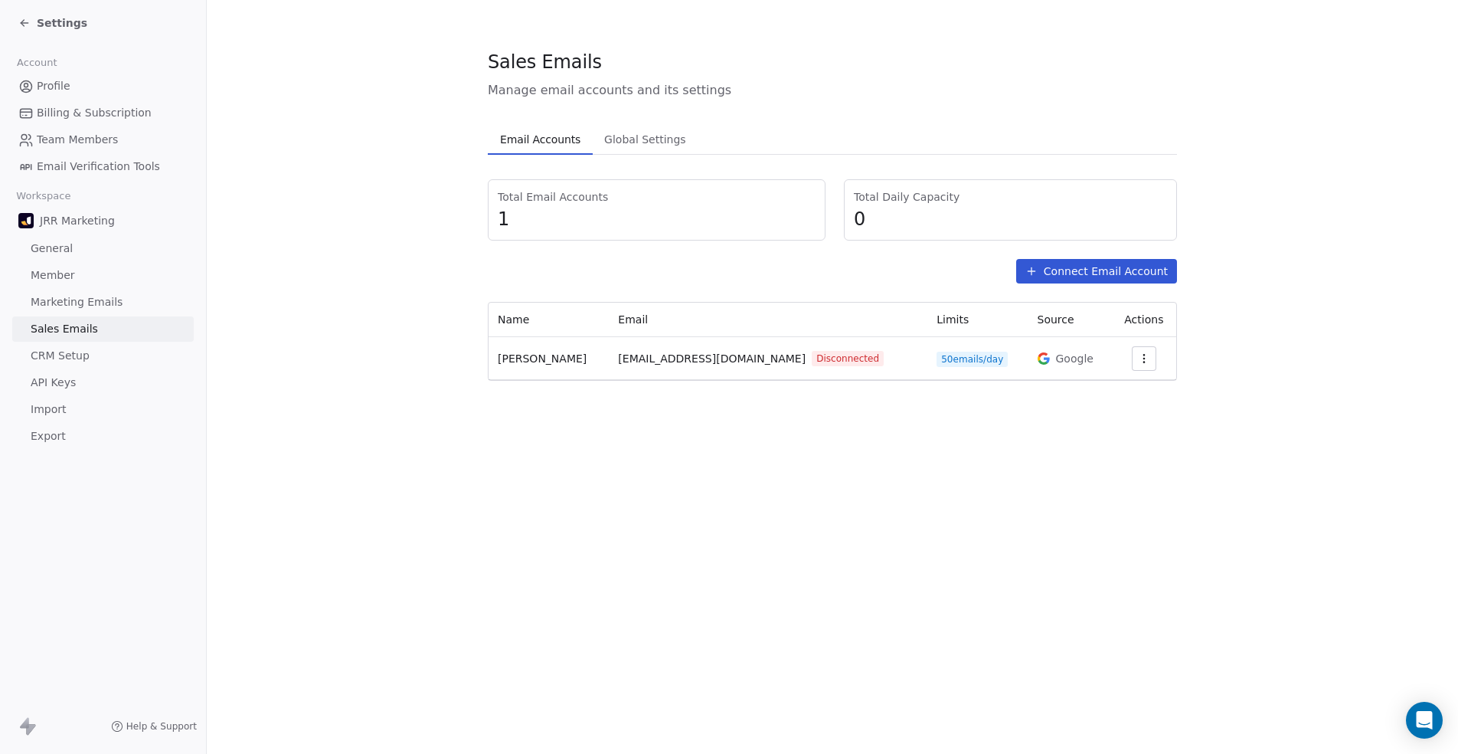
click at [1143, 361] on button "button" at bounding box center [1144, 358] width 25 height 25
click at [1130, 381] on div "Reconnect Delete" at bounding box center [1101, 404] width 106 height 61
click at [1129, 382] on div "Reconnect" at bounding box center [1100, 393] width 93 height 25
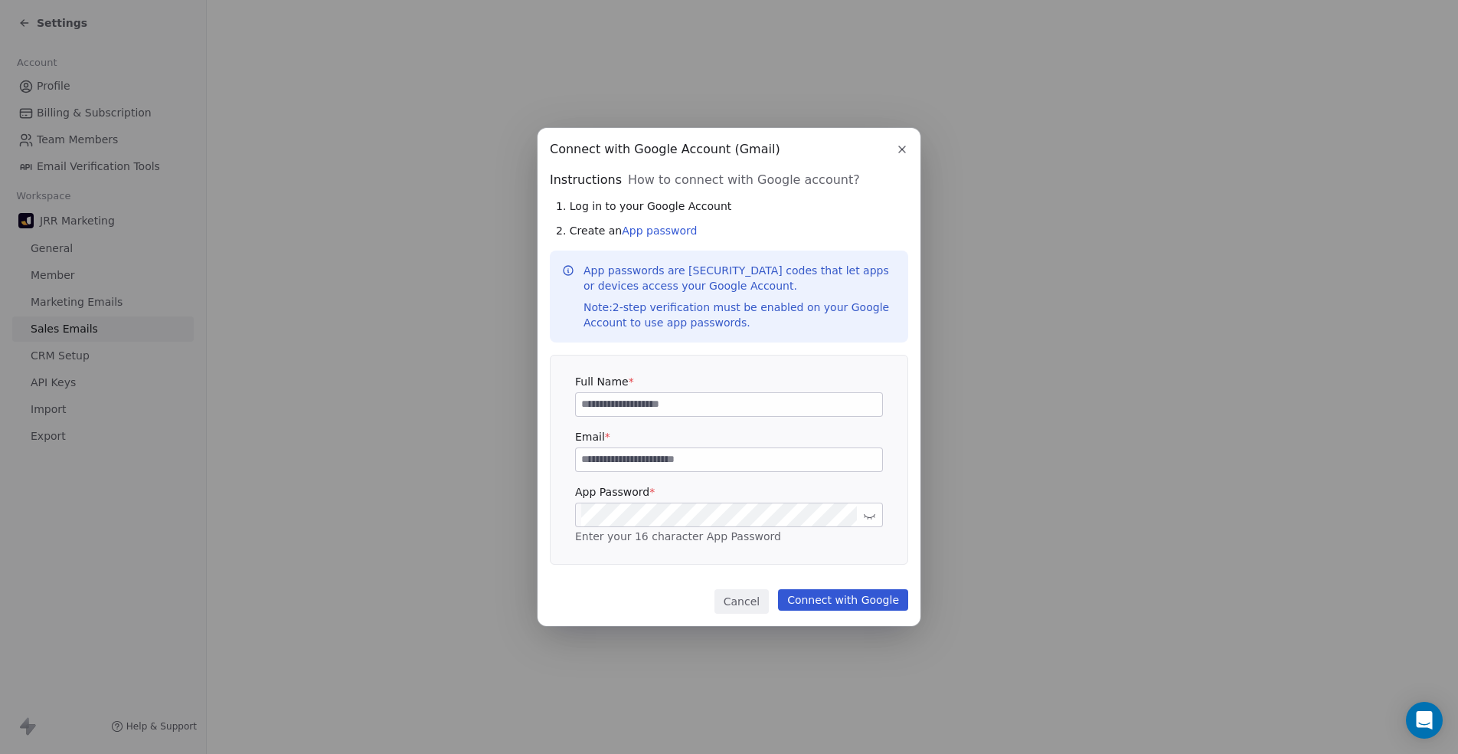
click at [811, 380] on label "Full Name *" at bounding box center [729, 381] width 308 height 15
click at [903, 149] on icon "button" at bounding box center [902, 149] width 12 height 12
